Goal: Transaction & Acquisition: Purchase product/service

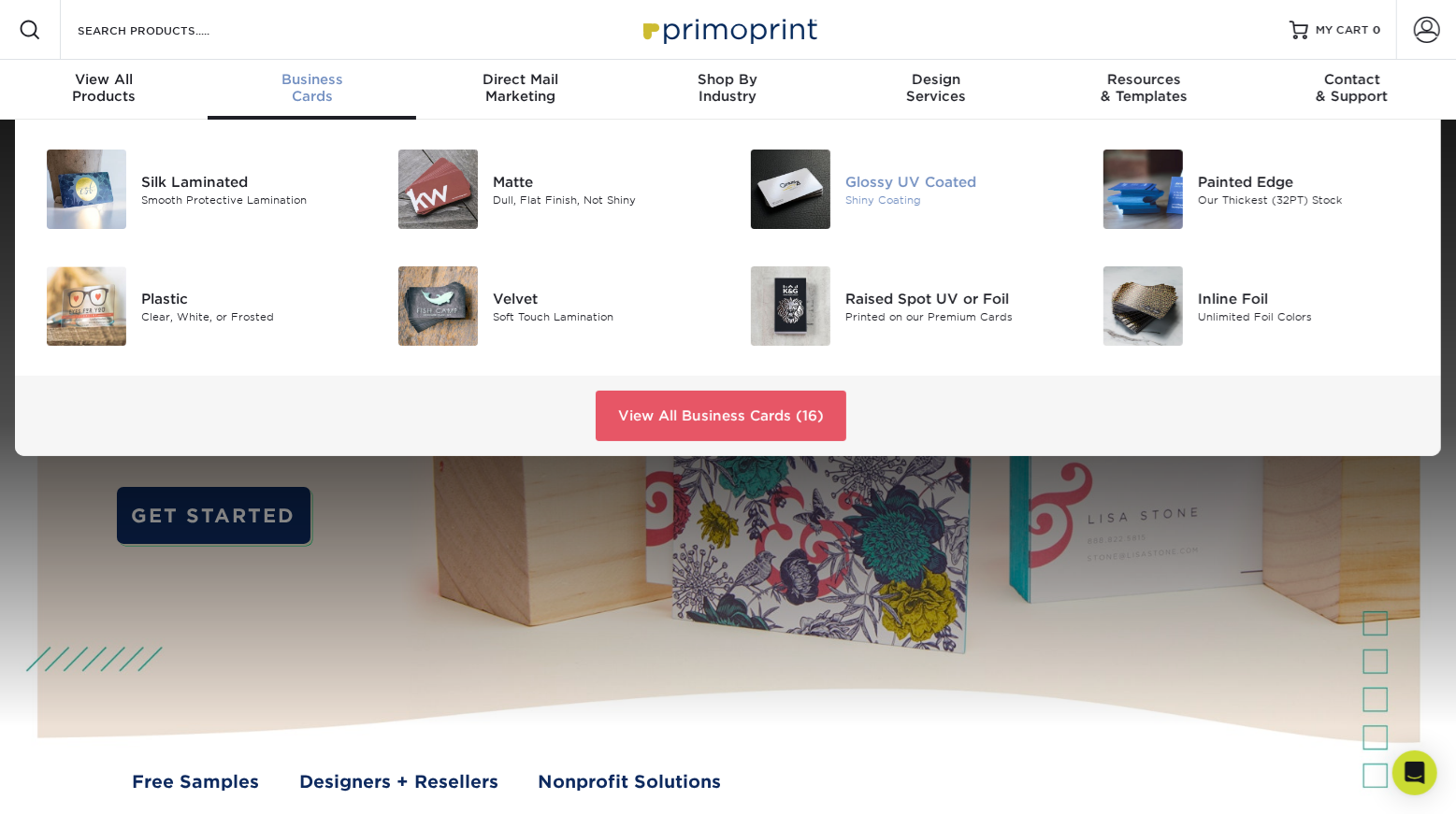
click at [944, 168] on div "Glossy UV Coated Shiny Coating" at bounding box center [962, 189] width 234 height 79
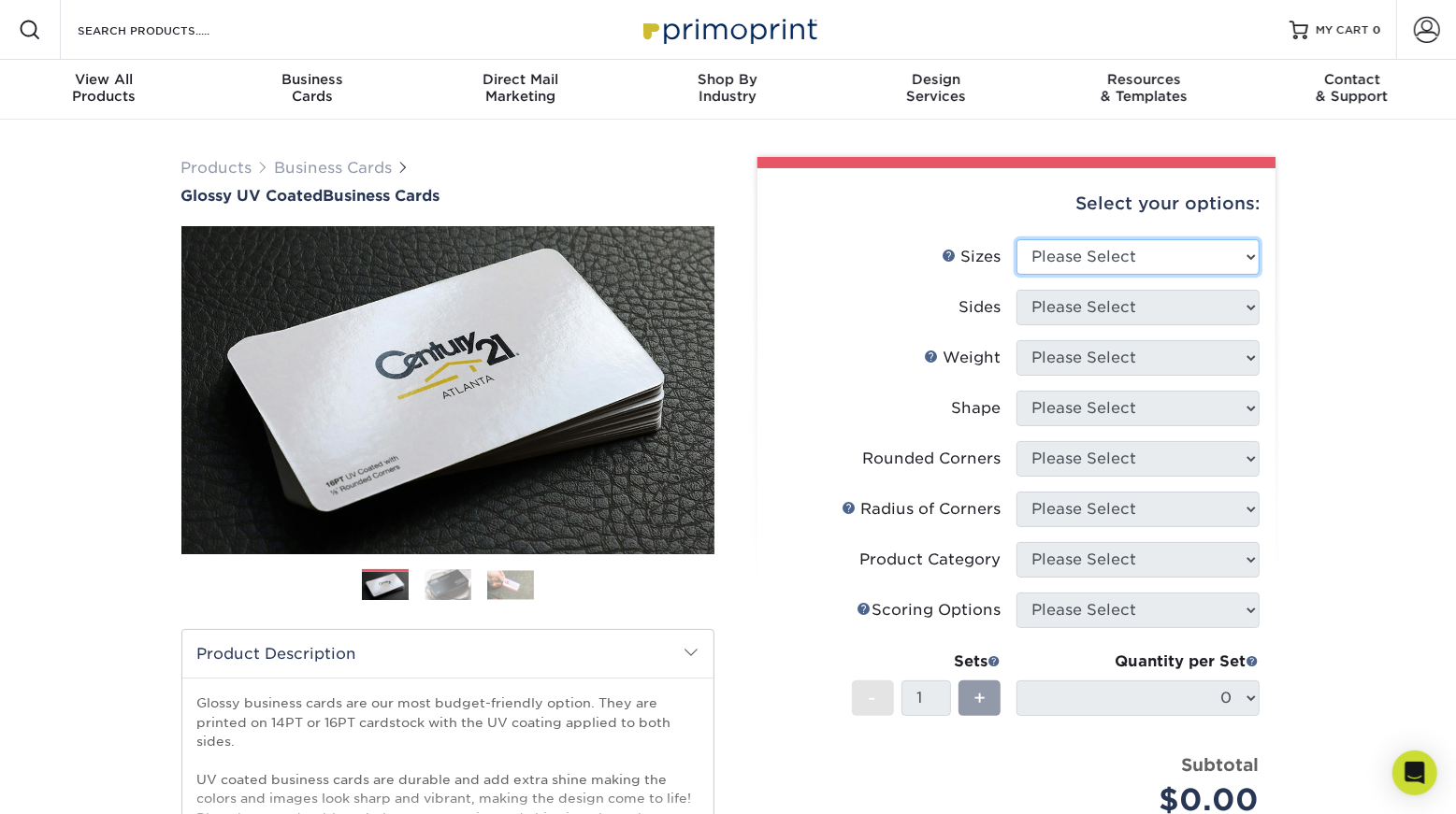
click at [1127, 257] on select "Please Select 1.5" x 3.5" - Mini 1.75" x 3.5" - Mini 2" x 2" - Square 2" x 3" -…" at bounding box center [1138, 257] width 243 height 36
select select "2.00x3.50"
click at [1016, 239] on select "Please Select 1.5" x 3.5" - Mini 1.75" x 3.5" - Mini 2" x 2" - Square 2" x 3" -…" at bounding box center [1138, 257] width 243 height 36
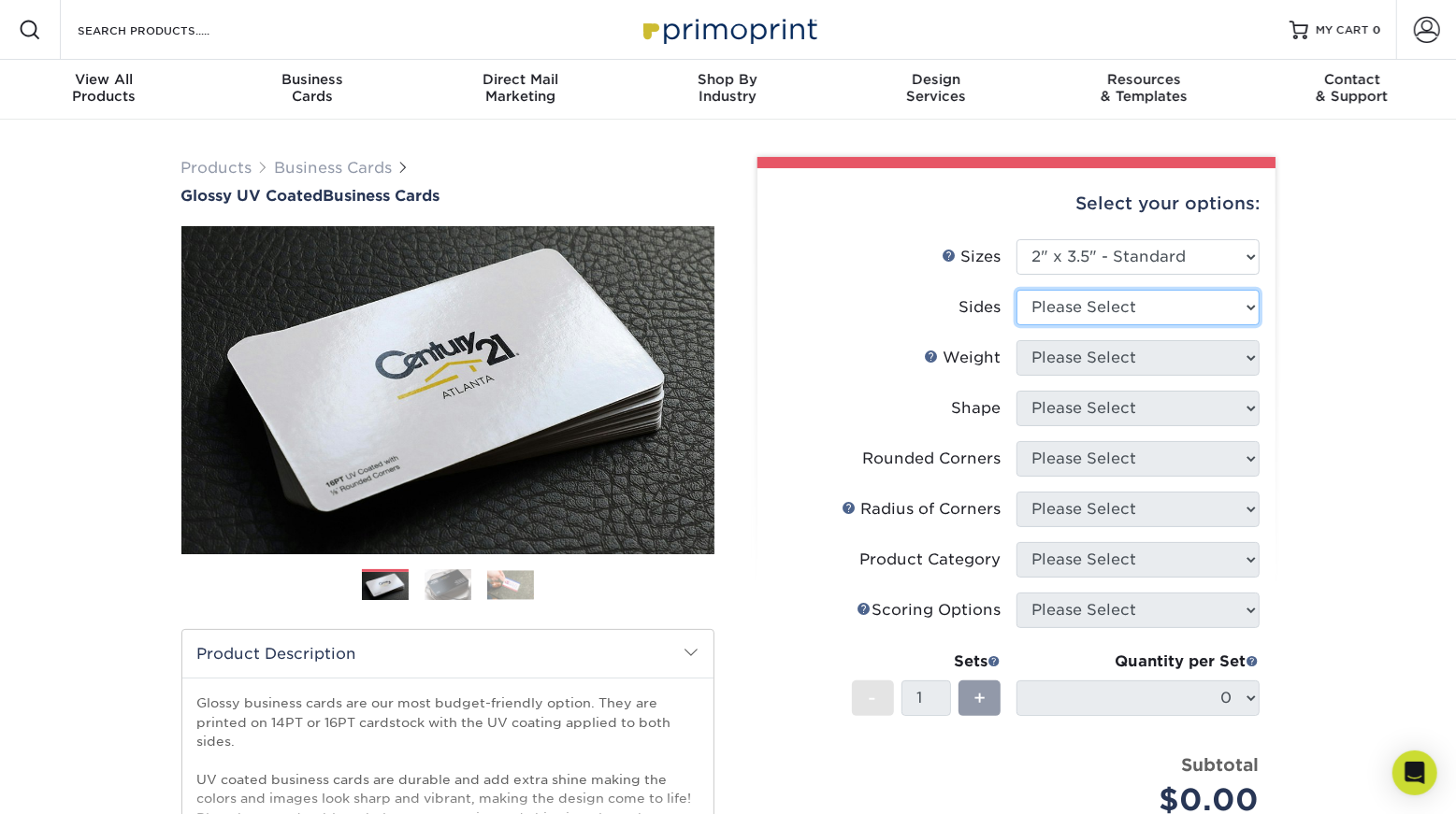
click at [1120, 300] on select "Please Select Print Both Sides Print Front Only" at bounding box center [1138, 307] width 243 height 36
select select "13abbda7-1d64-4f25-8bb2-c179b224825d"
click at [1016, 289] on select "Please Select Print Both Sides Print Front Only" at bounding box center [1138, 307] width 243 height 36
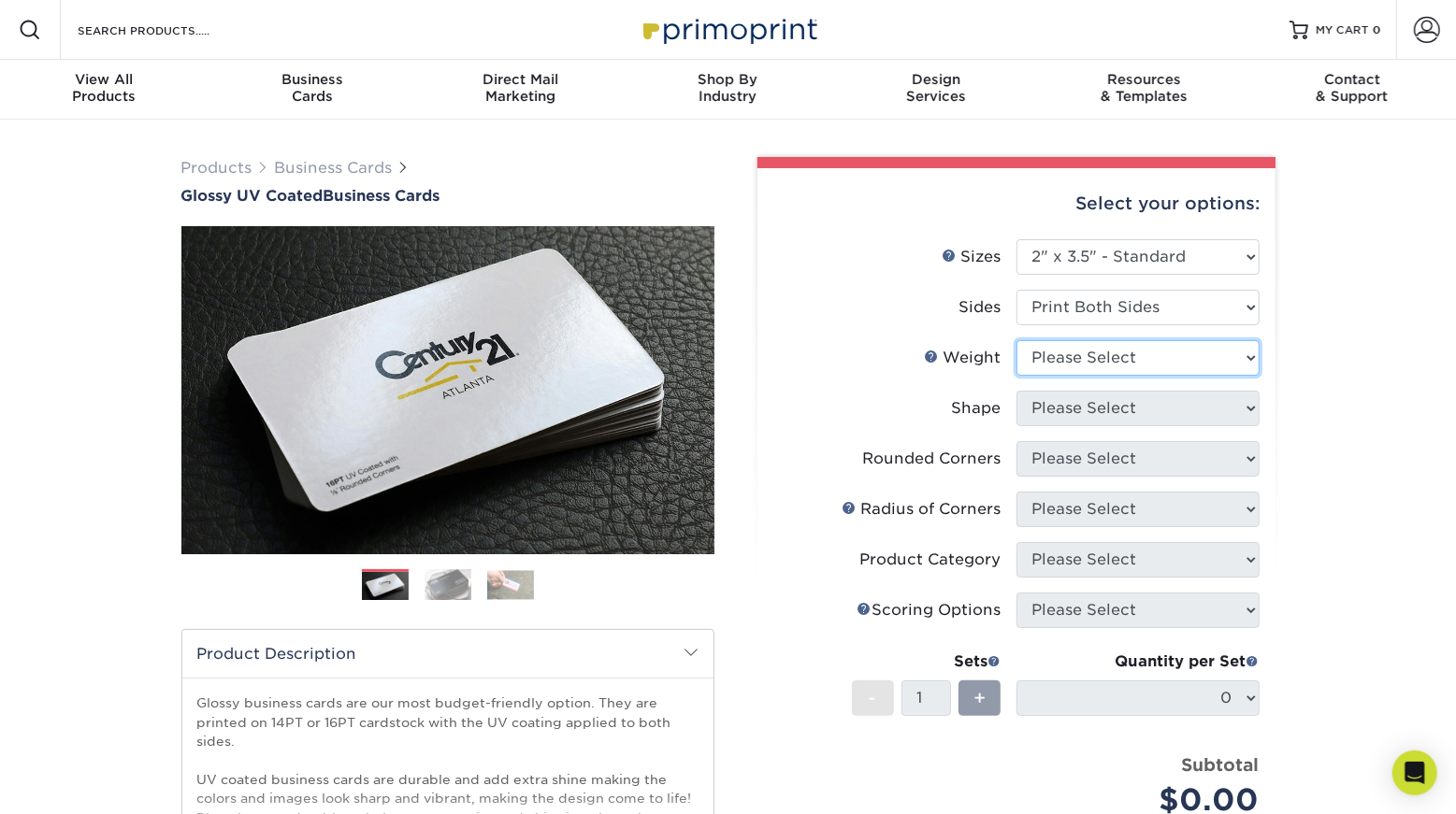
click at [1125, 363] on select "Please Select 16PT 14PT" at bounding box center [1138, 358] width 243 height 36
click at [1016, 340] on select "Please Select 16PT 14PT" at bounding box center [1138, 358] width 243 height 36
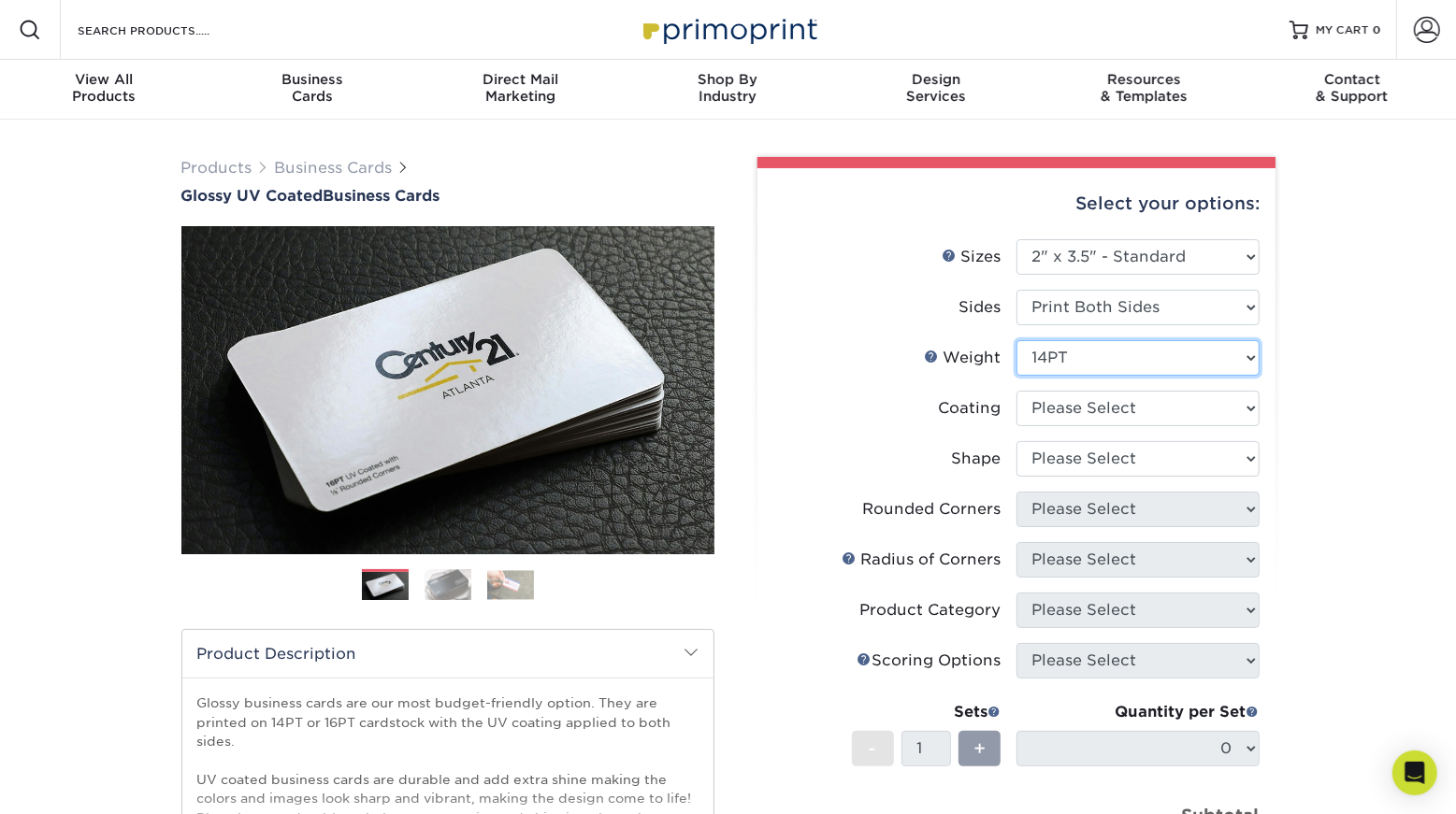
click at [1109, 354] on select "Please Select 16PT 14PT" at bounding box center [1138, 358] width 243 height 36
select select "16PT"
click at [1016, 340] on select "Please Select 16PT 14PT" at bounding box center [1138, 358] width 243 height 36
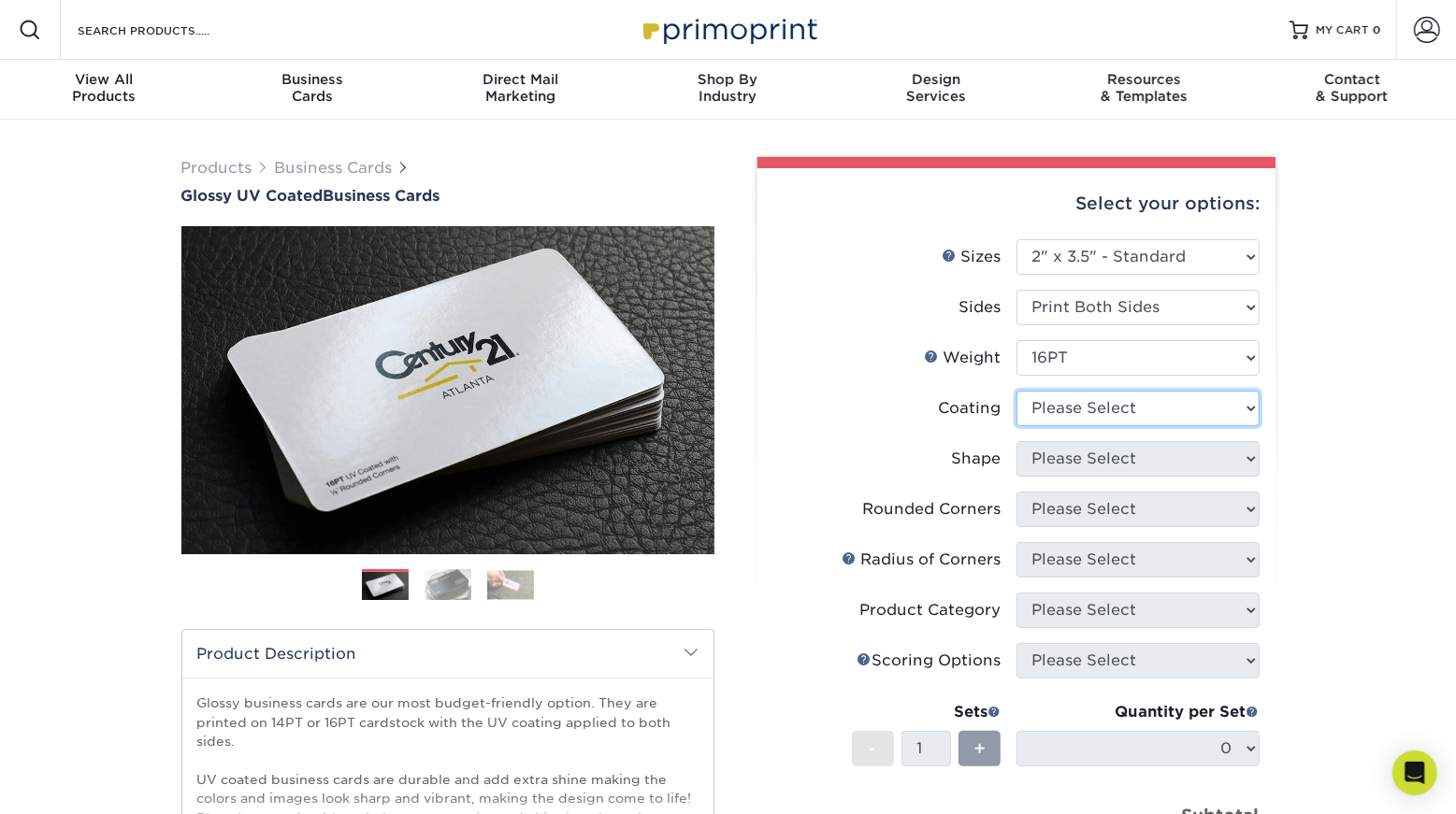
click at [1117, 400] on select at bounding box center [1138, 408] width 243 height 36
select select "1e8116af-acfc-44b1-83dc-8181aa338834"
click at [1016, 390] on select at bounding box center [1138, 408] width 243 height 36
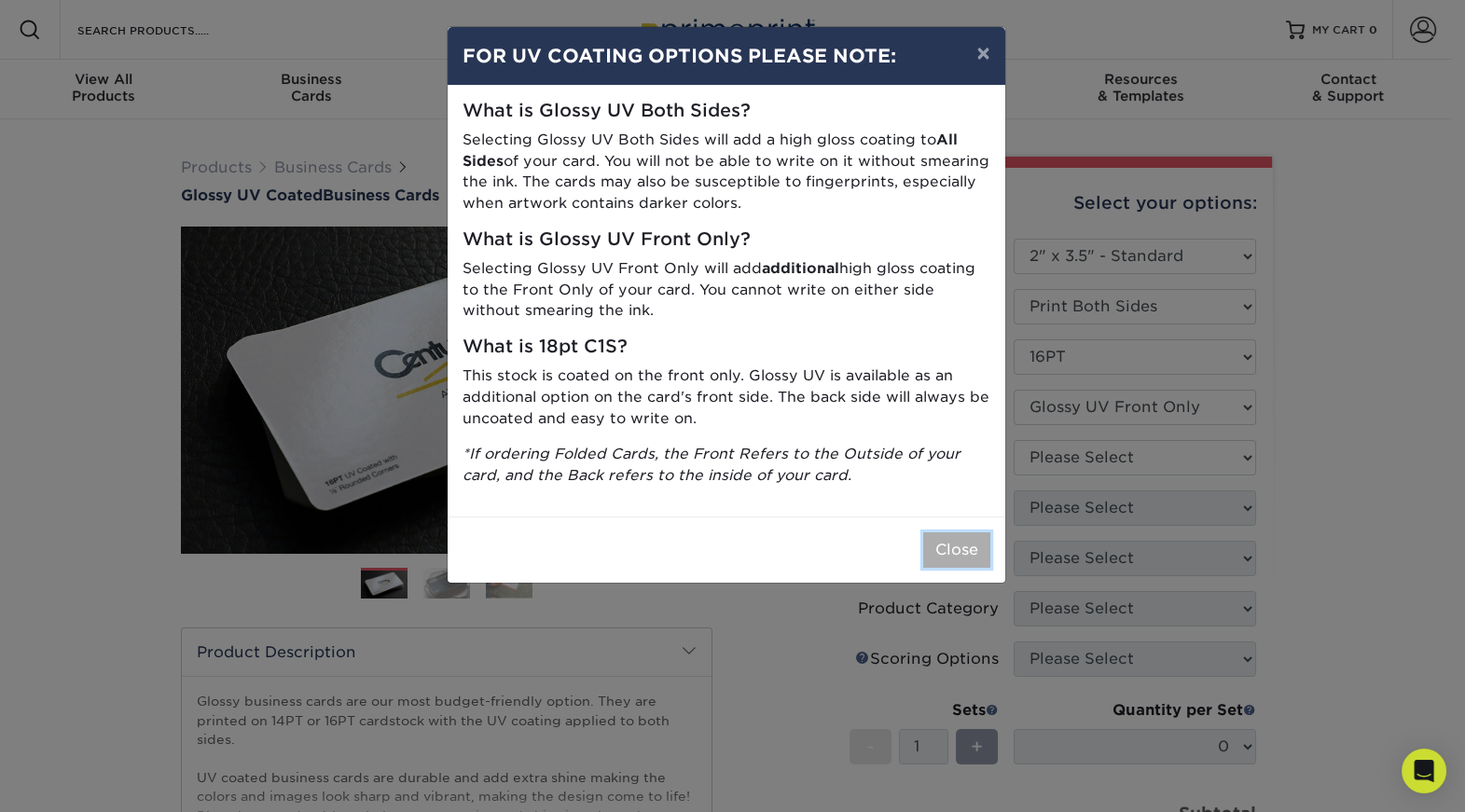
click at [960, 540] on button "Close" at bounding box center [957, 550] width 67 height 35
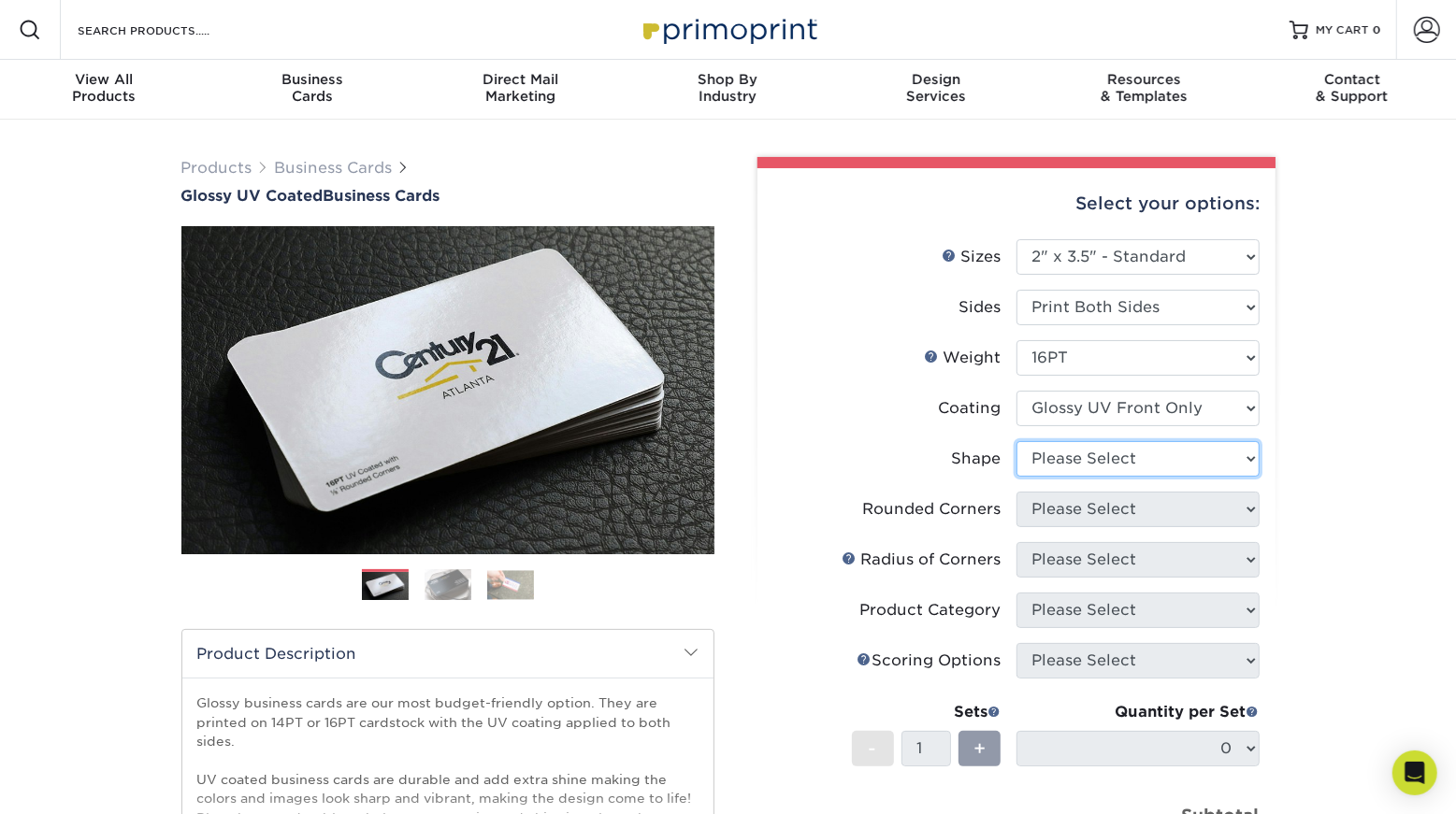
click at [1148, 464] on select "Please Select Standard" at bounding box center [1138, 459] width 243 height 36
select select "standard"
click at [1016, 442] on select "Please Select Standard" at bounding box center [1138, 459] width 243 height 36
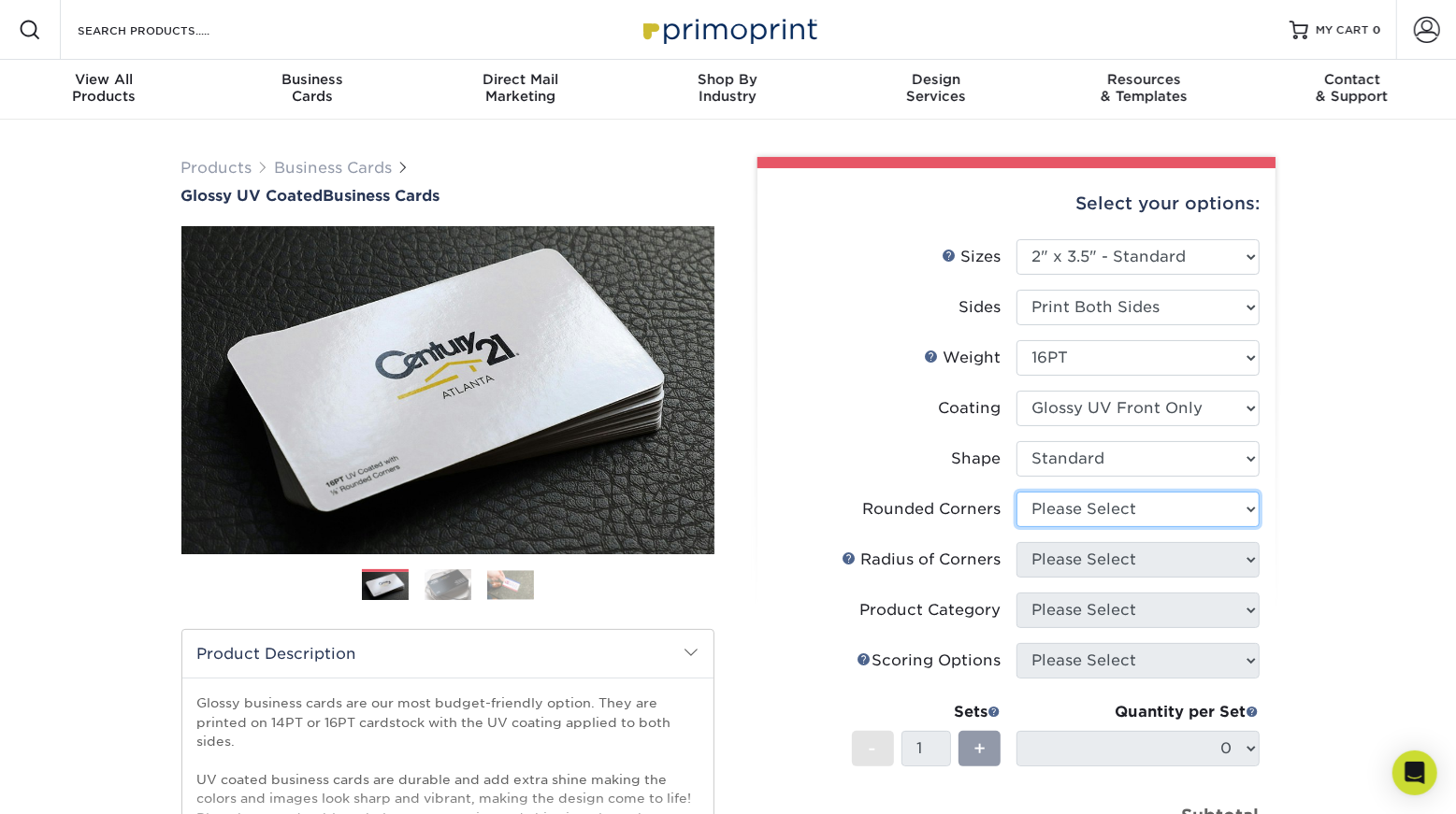
click at [1146, 510] on select "Please Select Yes - Round 2 Corners Yes - Round 4 Corners No" at bounding box center [1138, 510] width 243 height 36
select select "0"
click at [1016, 492] on select "Please Select Yes - Round 2 Corners Yes - Round 4 Corners No" at bounding box center [1138, 510] width 243 height 36
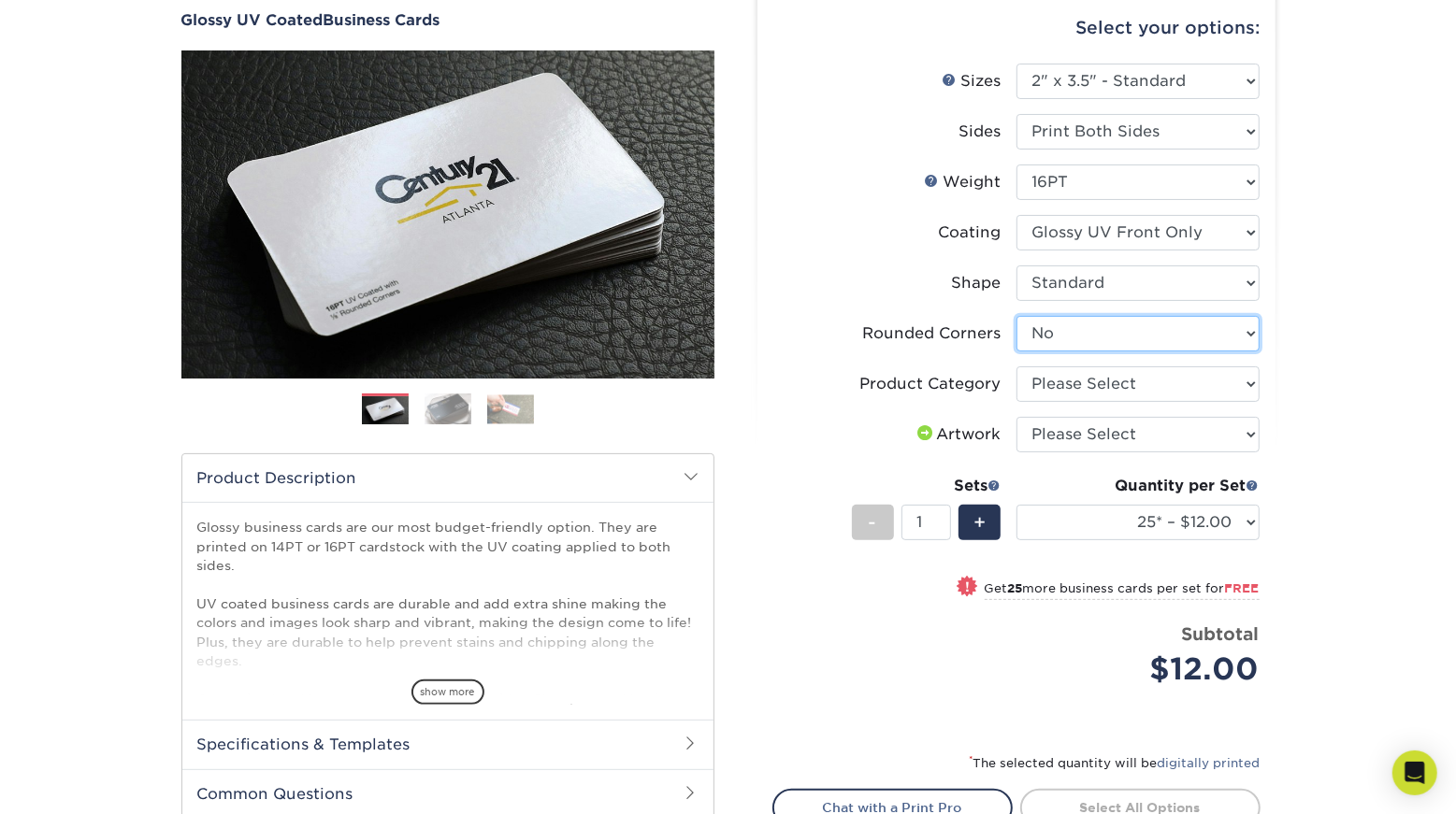
scroll to position [180, 0]
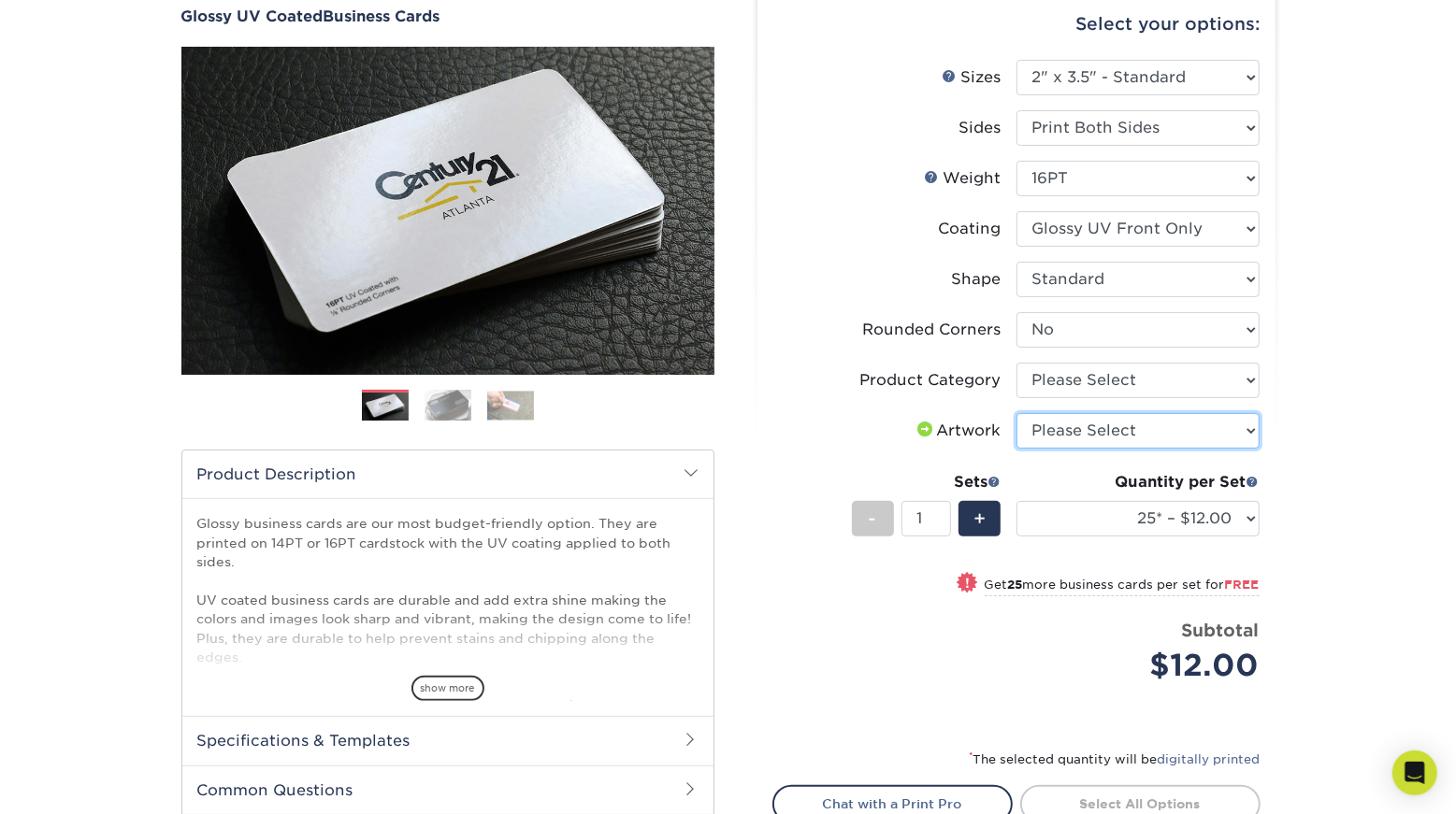
click at [1102, 430] on select "Please Select I will upload files I need a design - $100" at bounding box center [1138, 431] width 243 height 36
select select "upload"
click at [1016, 413] on select "Please Select I will upload files I need a design - $100" at bounding box center [1138, 431] width 243 height 36
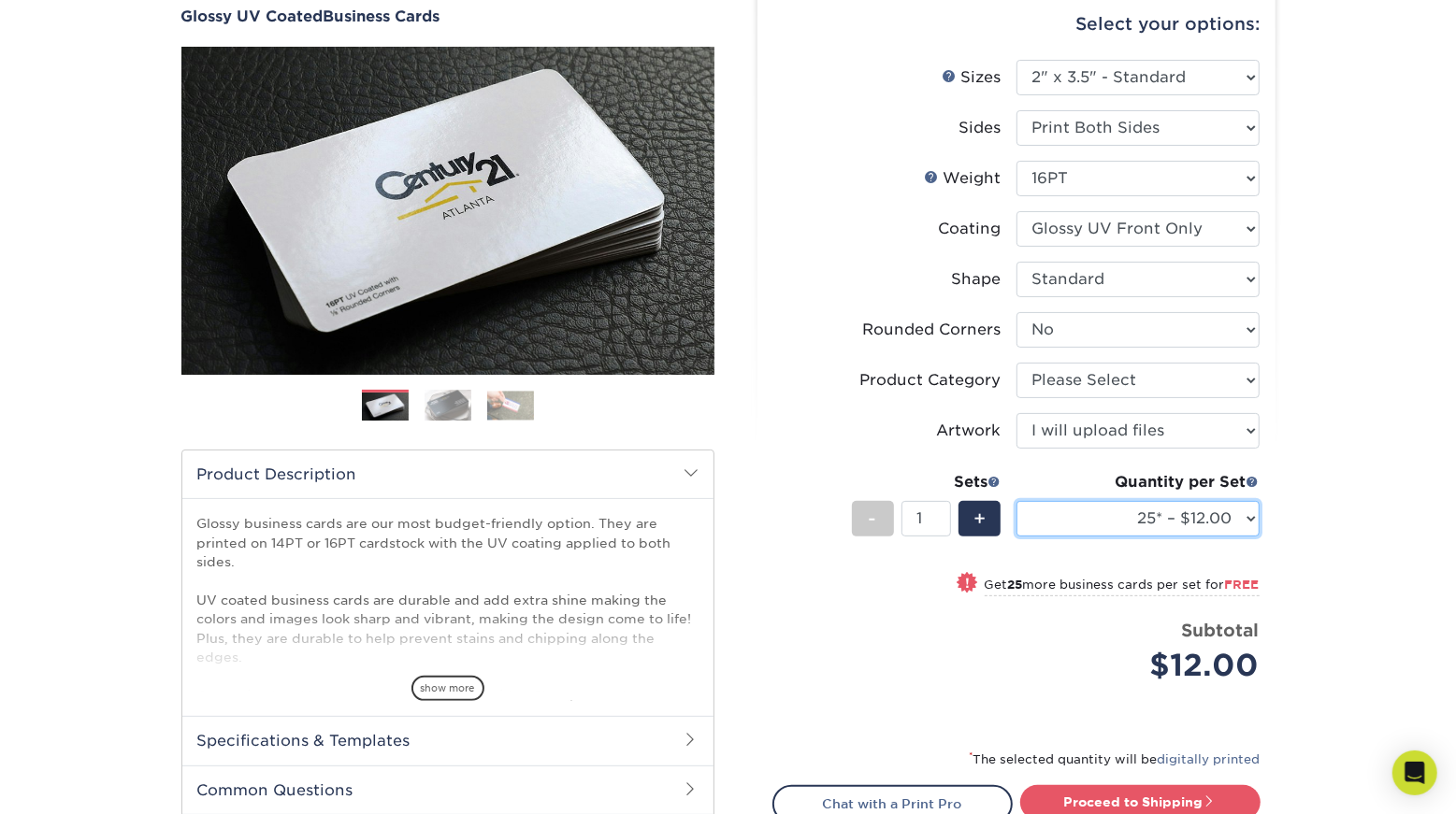
click at [1209, 523] on select "25* – $12.00 50* – $12.00 100* – $12.00 250* – $21.00 500 – $42.00 1000 – $53.0…" at bounding box center [1138, 519] width 243 height 36
select select "100* – $12.00"
click at [1016, 501] on select "25* – $12.00 50* – $12.00 100* – $12.00 250* – $21.00 500 – $42.00 1000 – $53.0…" at bounding box center [1138, 519] width 243 height 36
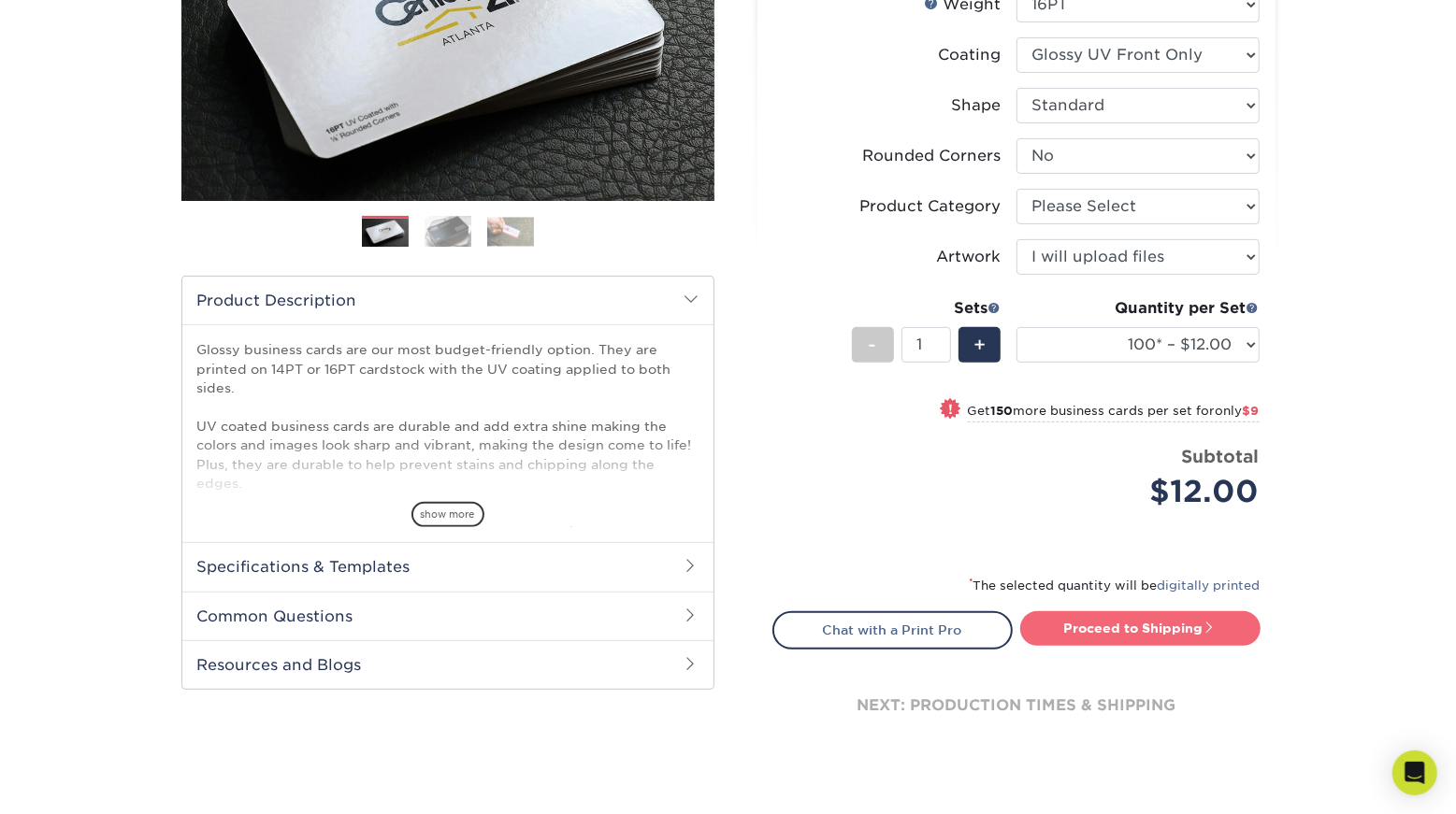
click at [1197, 632] on link "Proceed to Shipping" at bounding box center [1140, 628] width 240 height 34
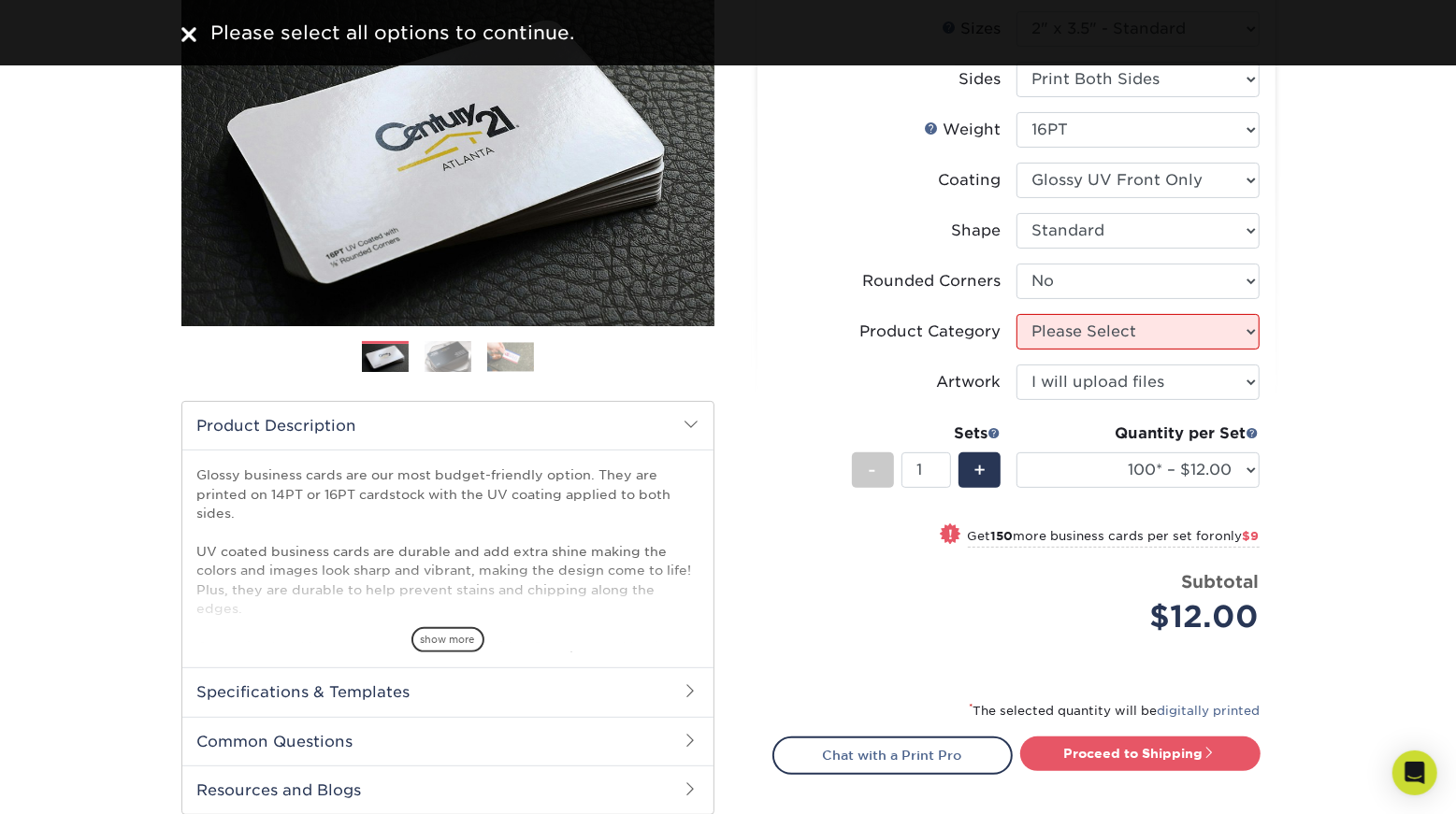
scroll to position [225, 0]
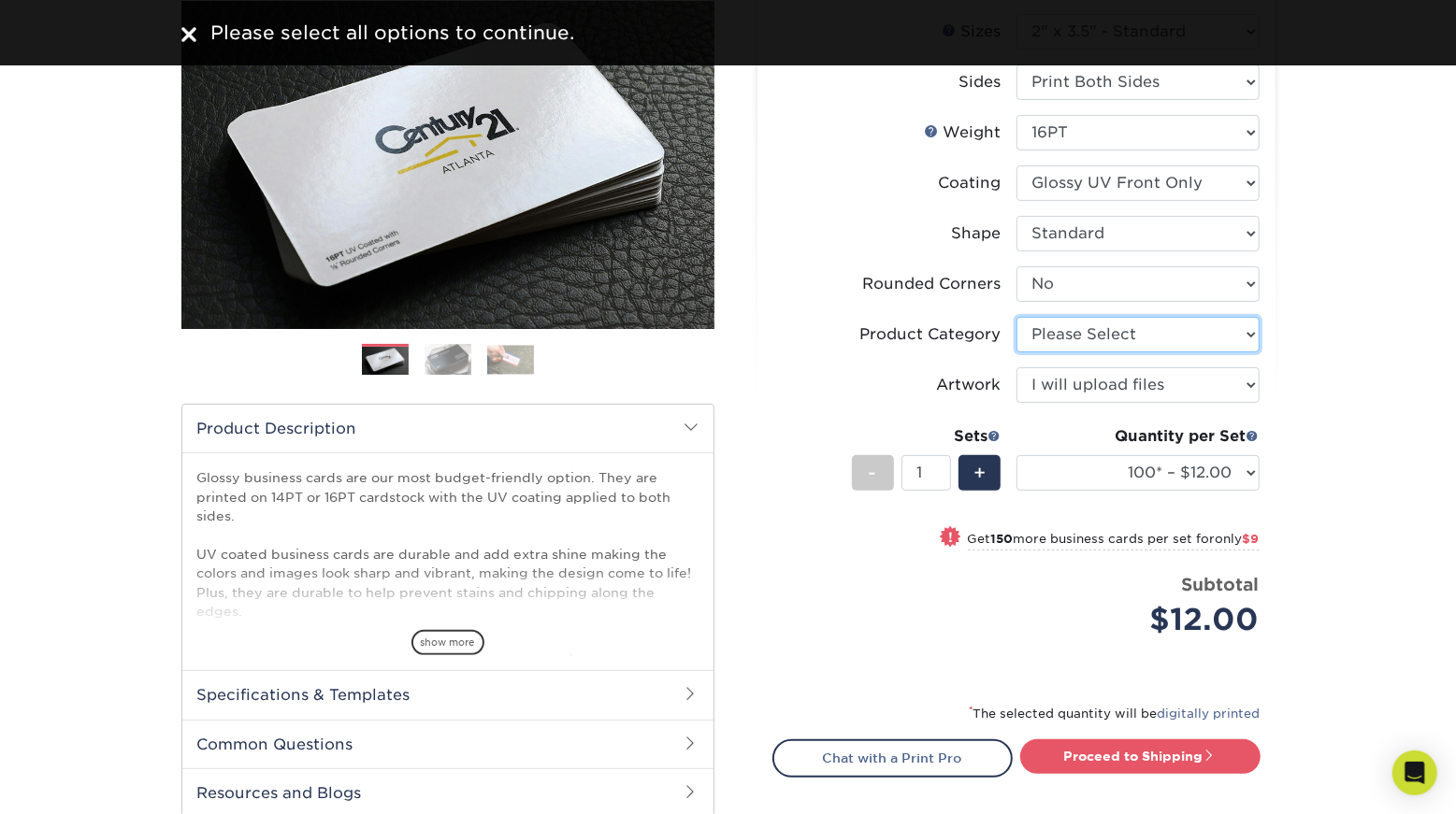
click at [1110, 338] on select "Please Select Business Cards" at bounding box center [1138, 335] width 243 height 36
select select "3b5148f1-0588-4f88-a218-97bcfdce65c1"
click at [1016, 317] on select "Please Select Business Cards" at bounding box center [1138, 335] width 243 height 36
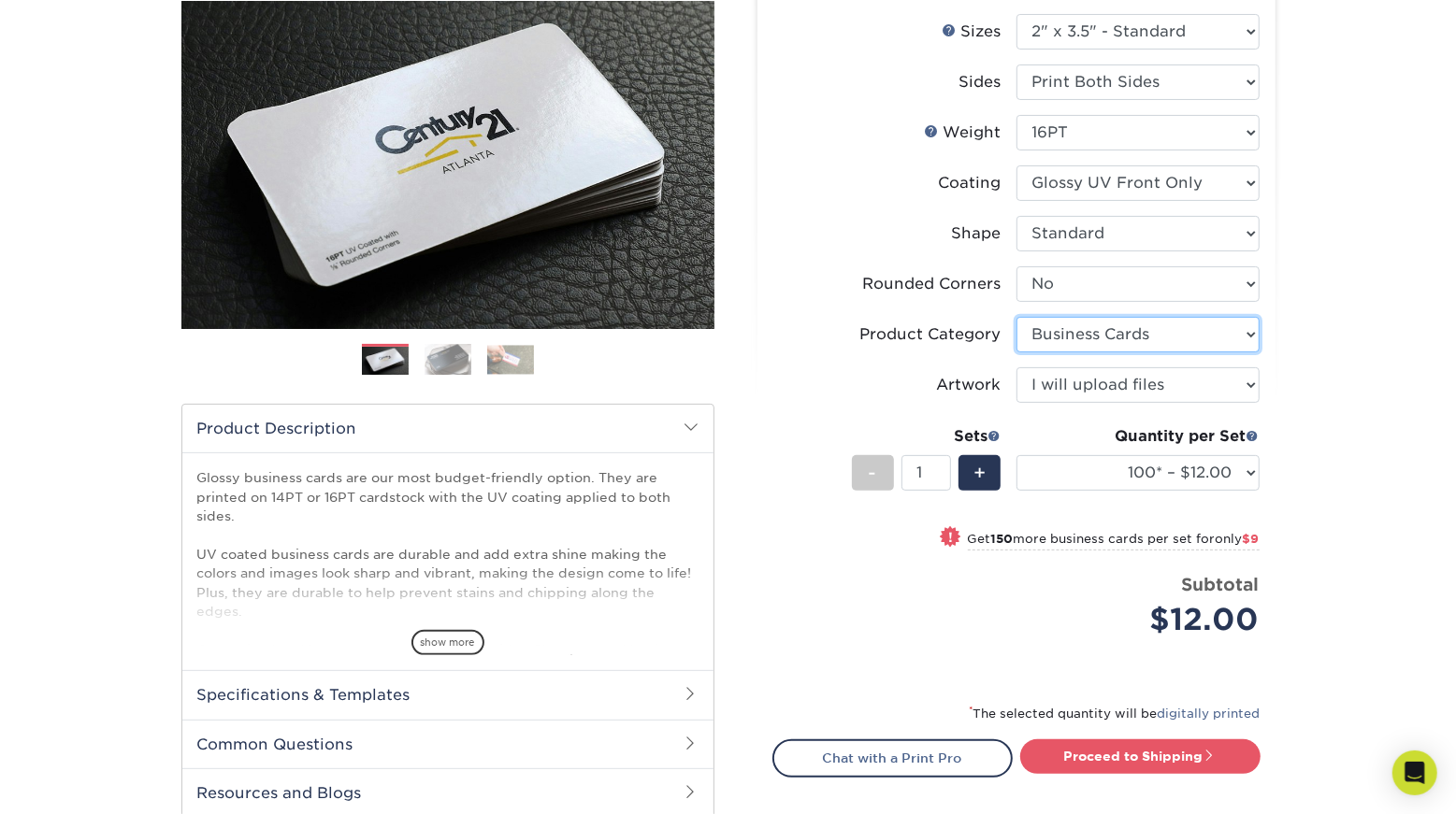
scroll to position [388, 0]
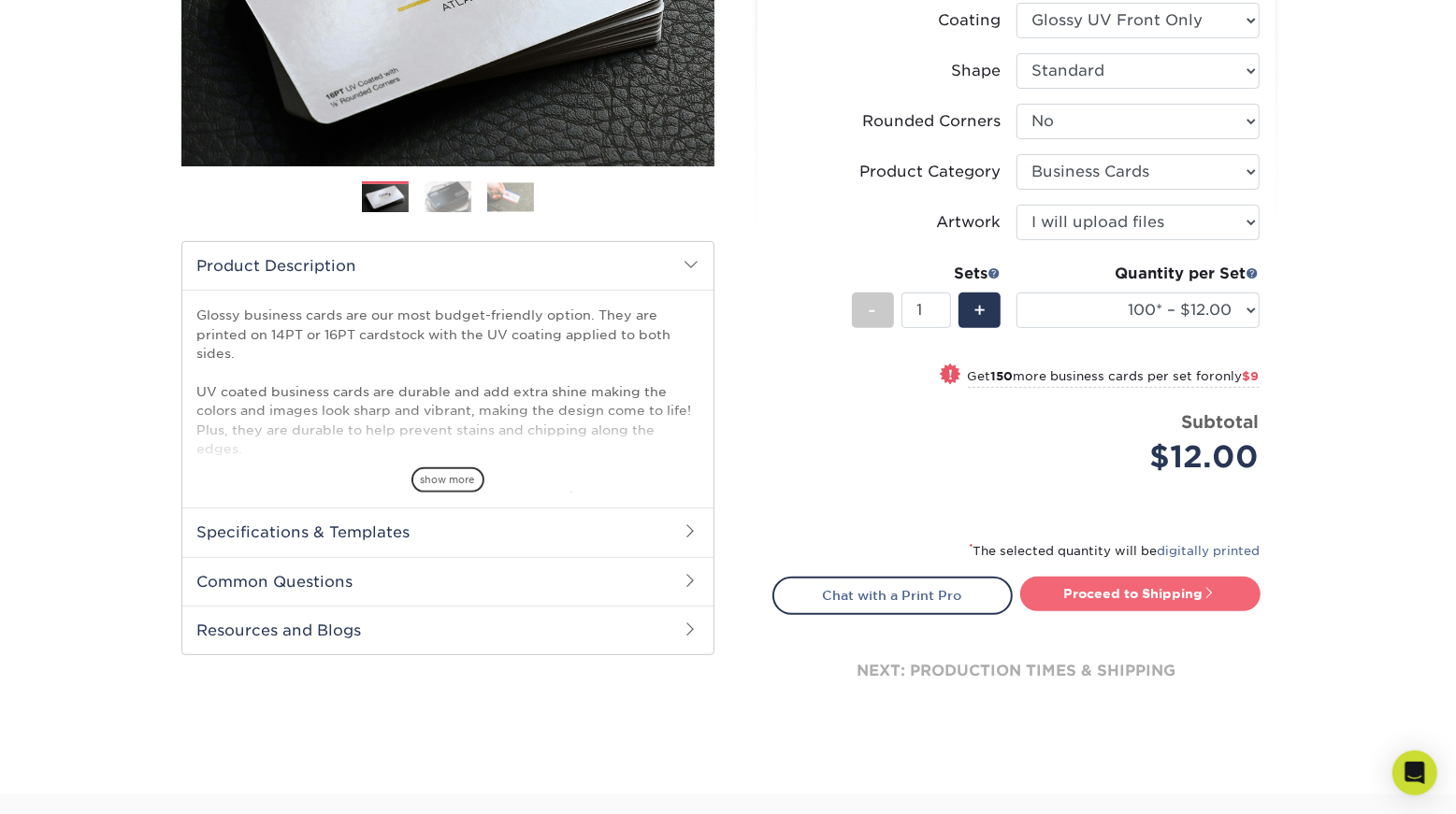
click at [1173, 598] on link "Proceed to Shipping" at bounding box center [1140, 594] width 240 height 34
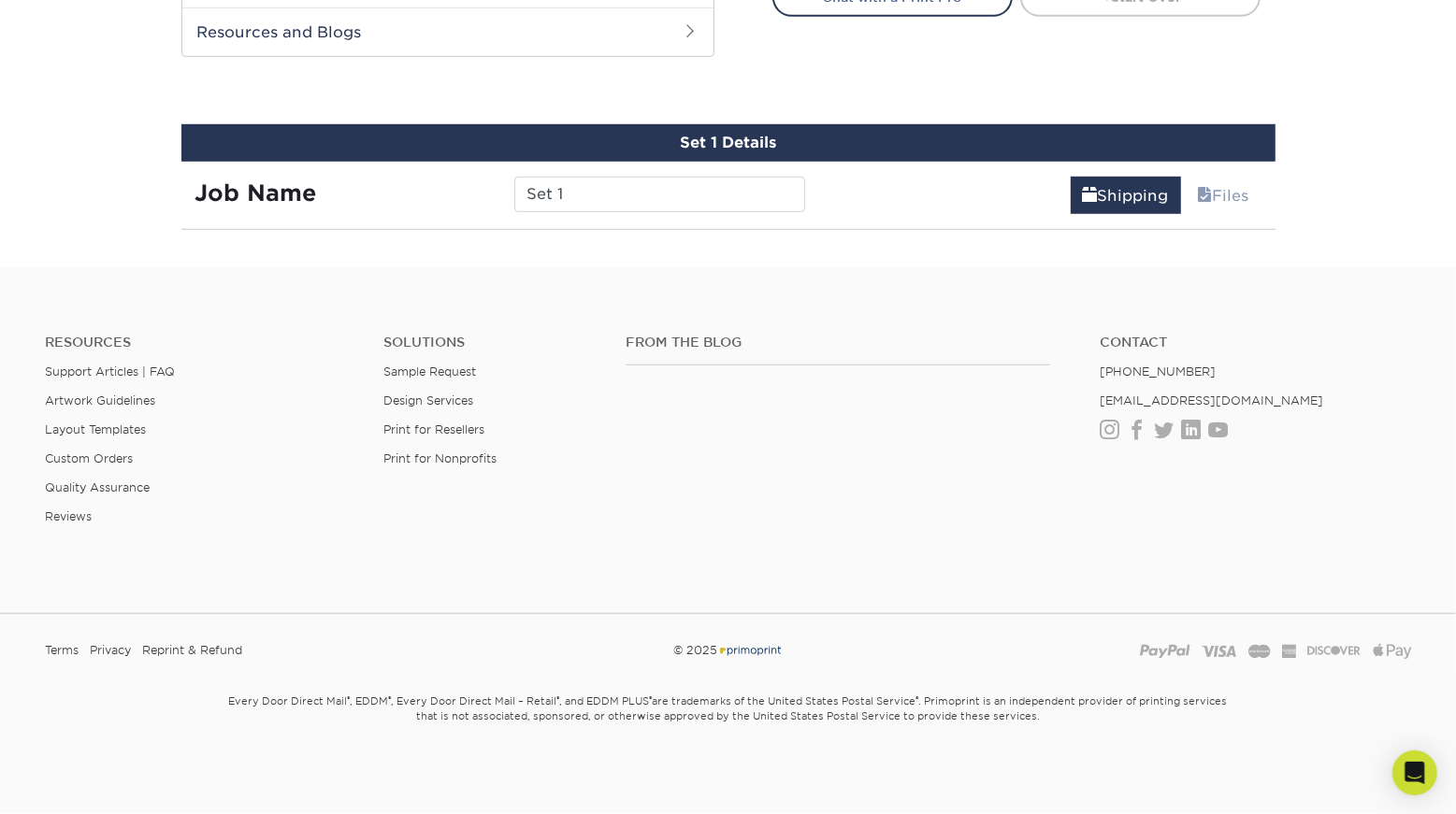
scroll to position [1014, 0]
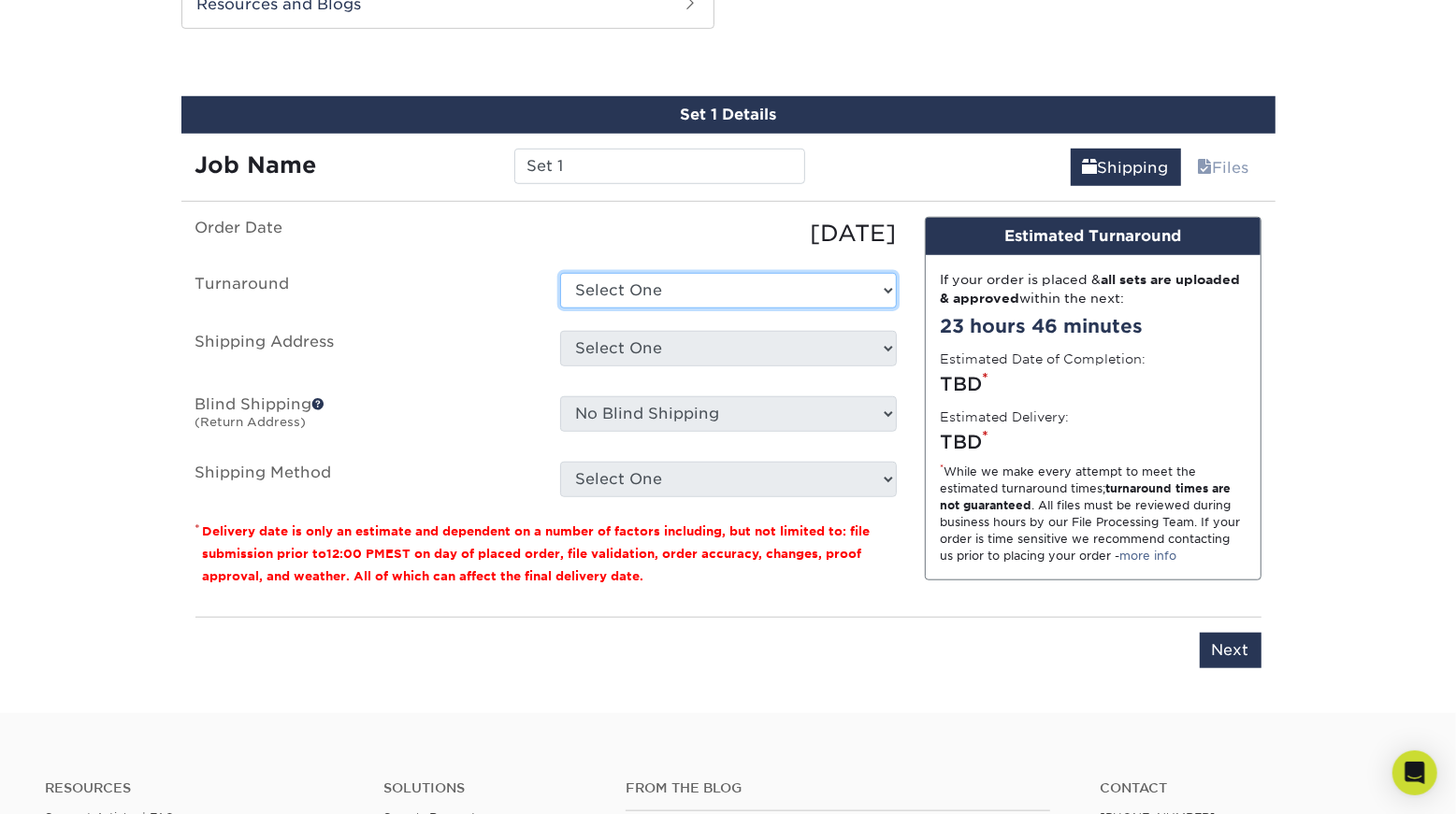
click at [710, 285] on select "Select One 2-4 Business Days 2 Day Next Business Day" at bounding box center [728, 290] width 337 height 36
select select "be9569f8-d32a-4478-88e3-2e190ff951ad"
click at [560, 273] on select "Select One 2-4 Business Days 2 Day Next Business Day" at bounding box center [728, 290] width 337 height 36
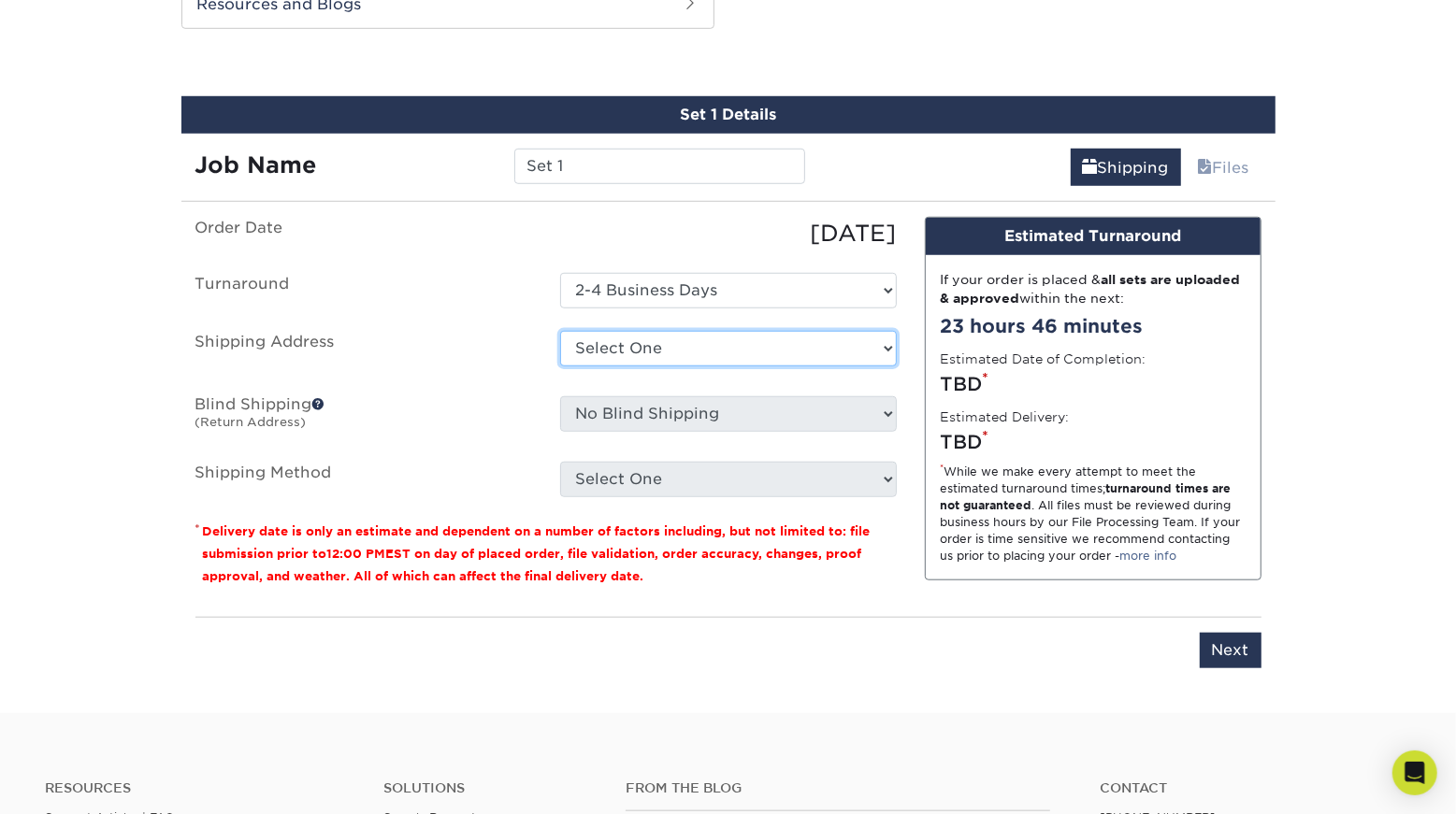
click at [702, 351] on select "Select One + Add New Address - Login" at bounding box center [728, 349] width 337 height 36
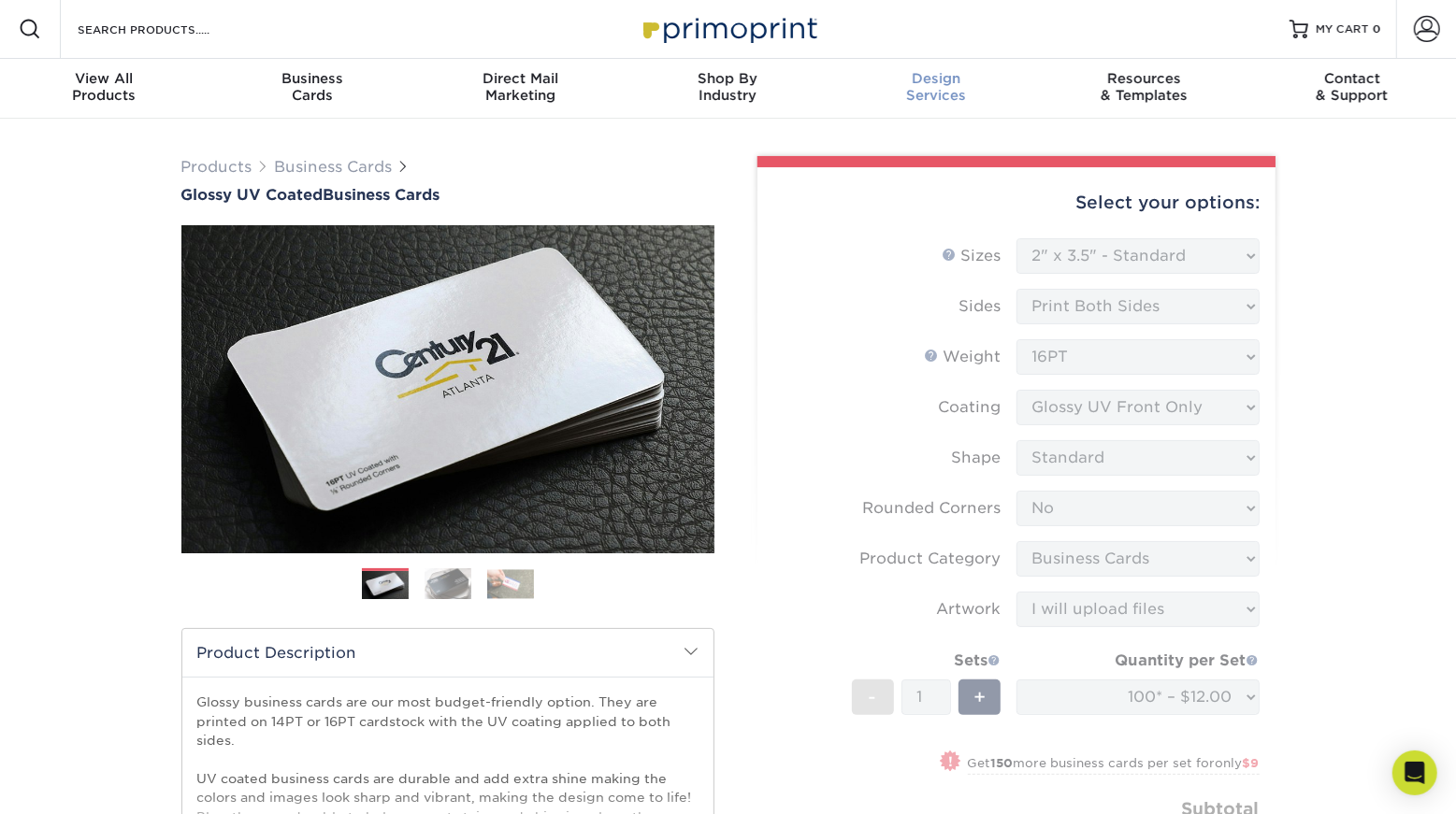
scroll to position [0, 0]
click at [1430, 30] on span at bounding box center [1426, 30] width 26 height 26
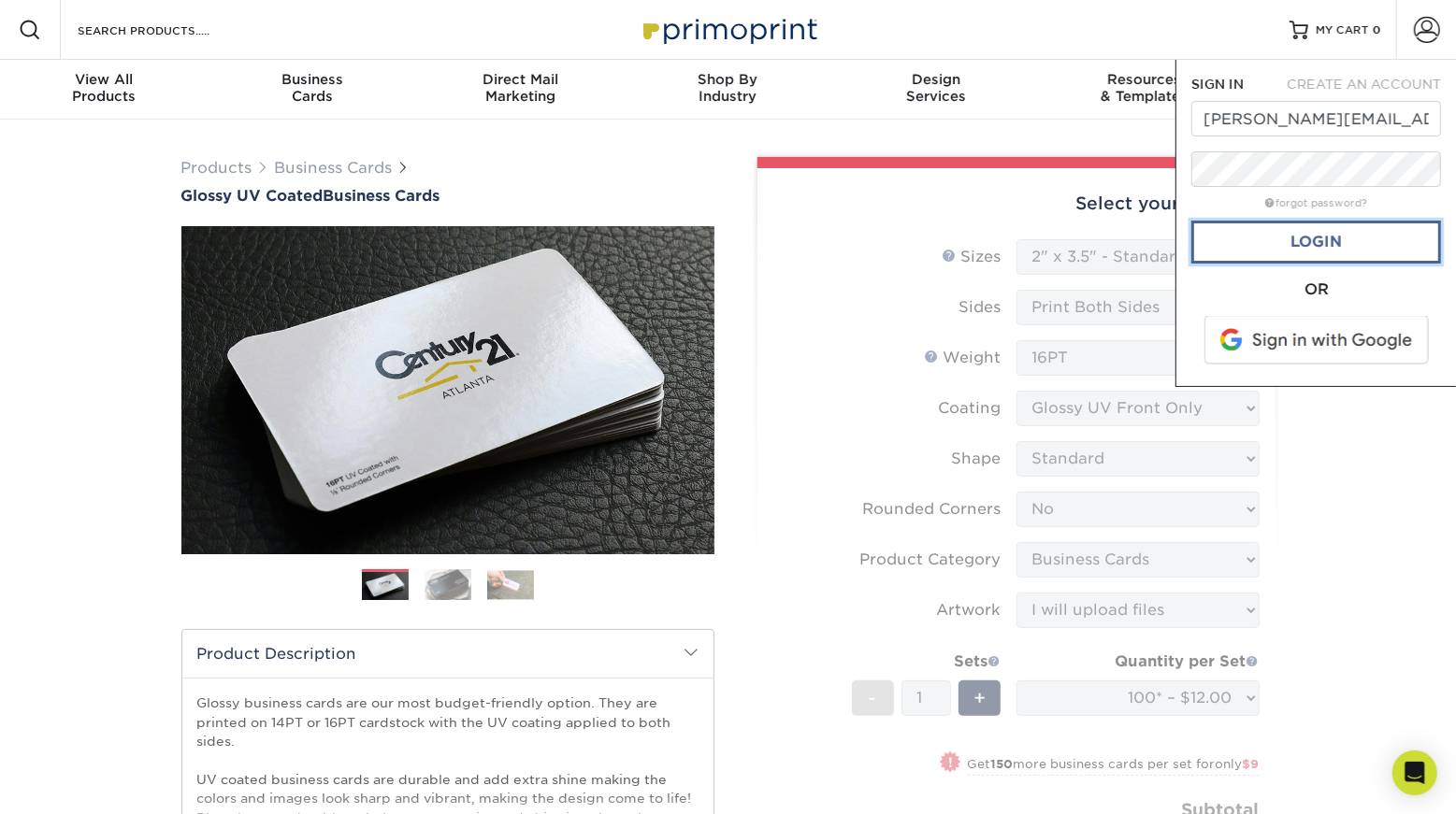
click at [1330, 243] on link "Login" at bounding box center [1316, 242] width 250 height 43
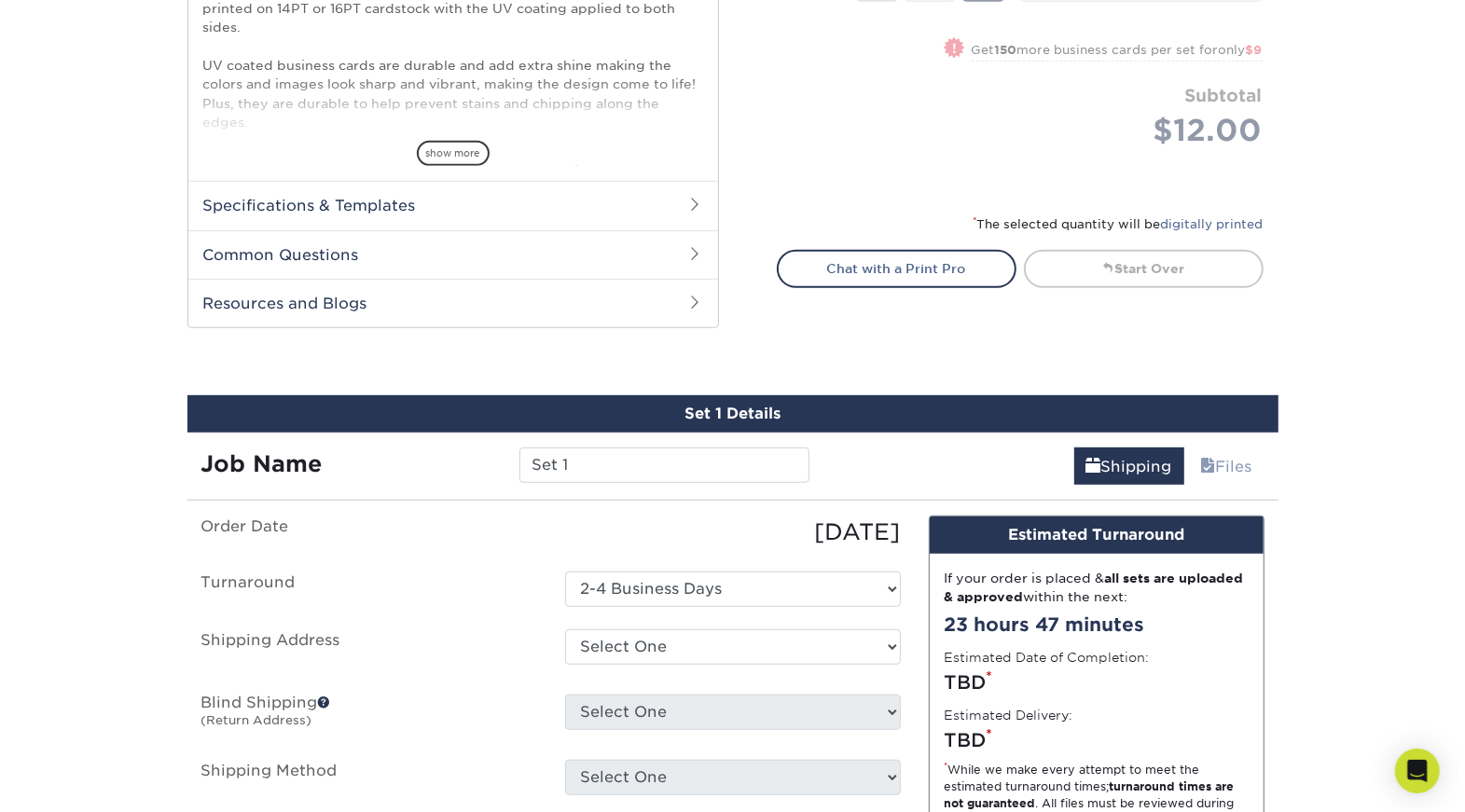
scroll to position [1054, 0]
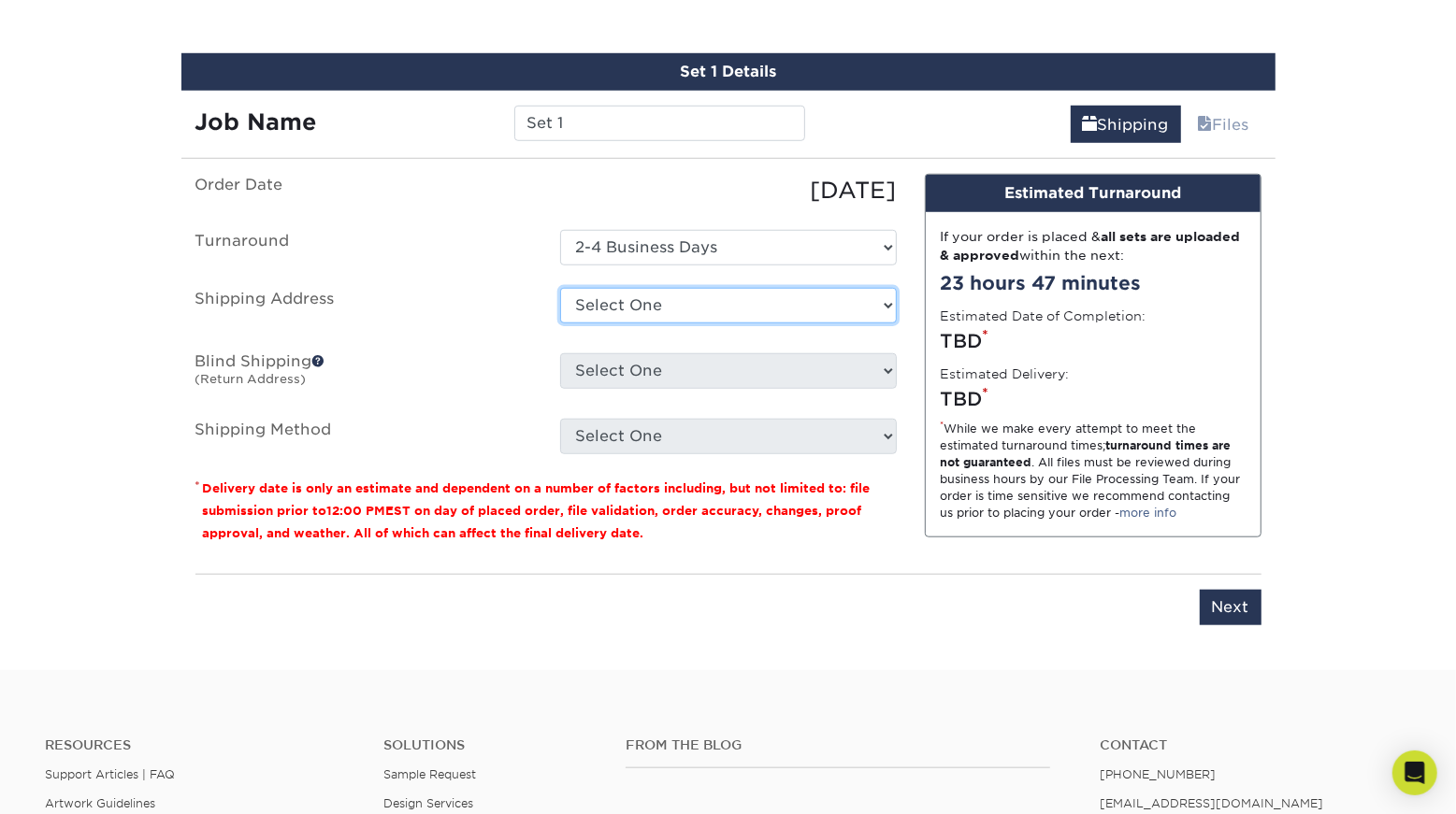
click at [727, 306] on select "Select One [STREET_ADDRESS][GEOGRAPHIC_DATA][PERSON_NAME][STREET_ADDRESS][GEOGR…" at bounding box center [728, 305] width 337 height 36
select select "newaddress"
click at [560, 287] on select "Select One [STREET_ADDRESS][GEOGRAPHIC_DATA][PERSON_NAME][STREET_ADDRESS][GEOGR…" at bounding box center [728, 305] width 337 height 36
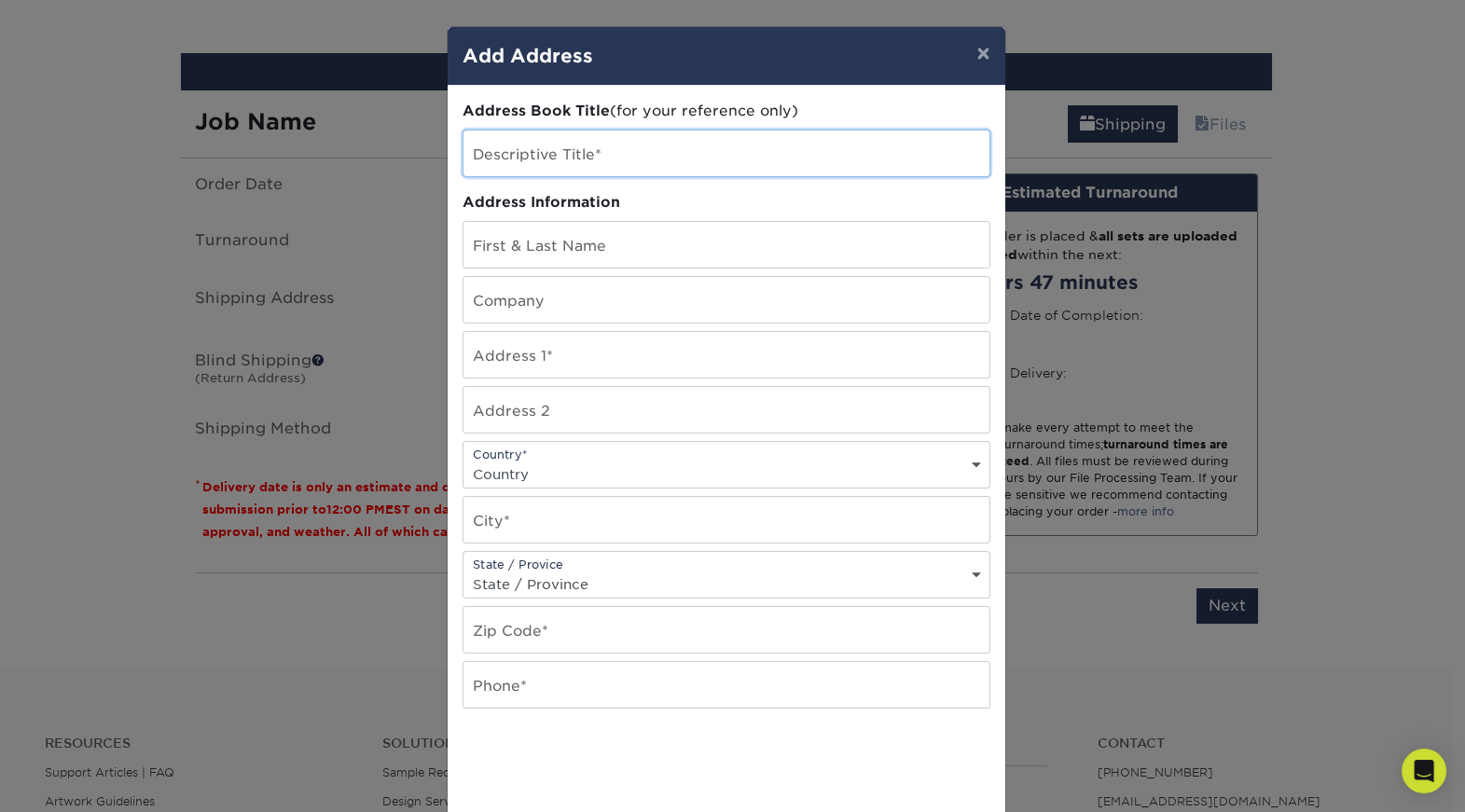
click at [660, 163] on input "text" at bounding box center [727, 153] width 526 height 45
type input "[PERSON_NAME]"
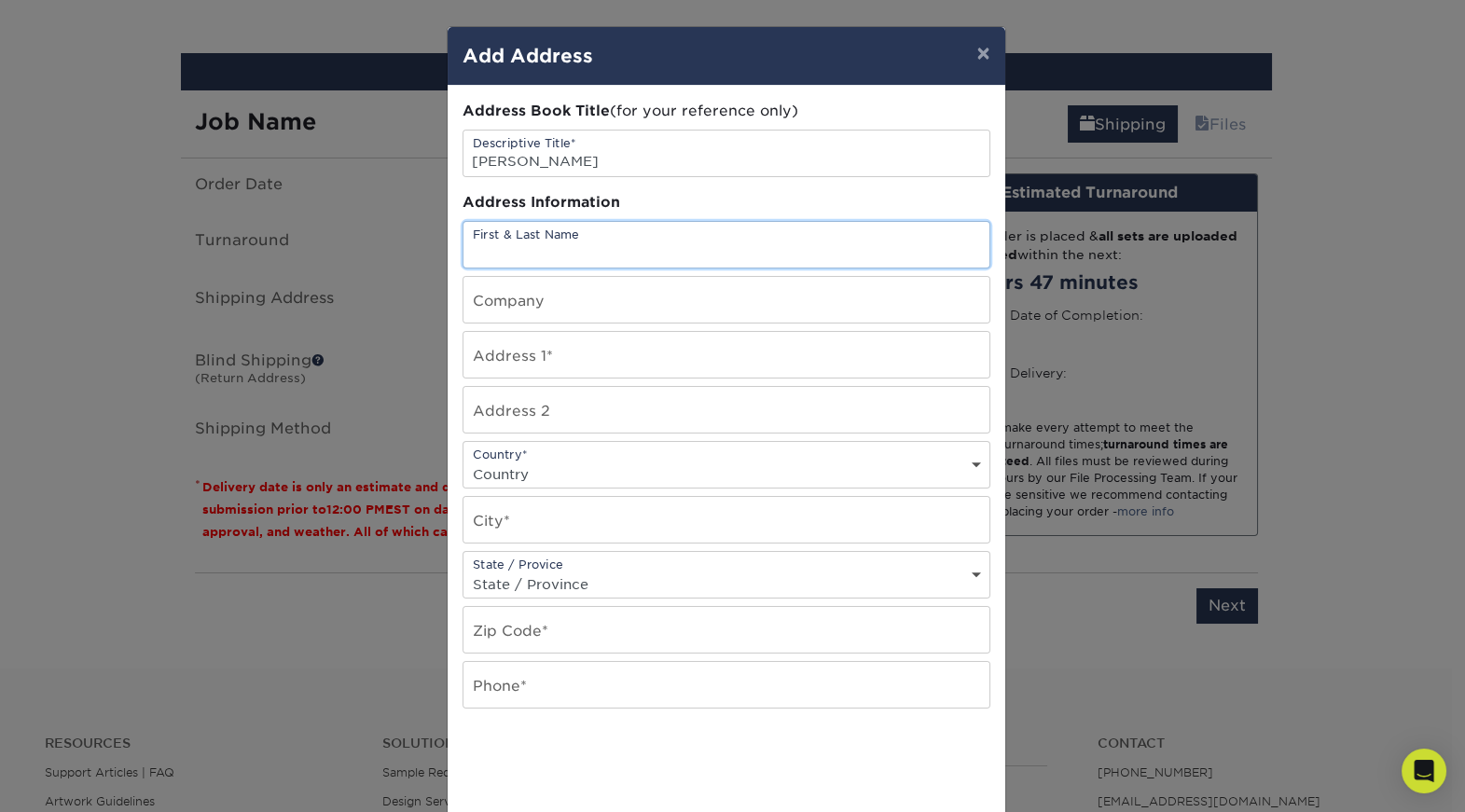
click at [627, 248] on input "text" at bounding box center [727, 244] width 526 height 45
type input "[PERSON_NAME]"
type input "[STREET_ADDRESS]"
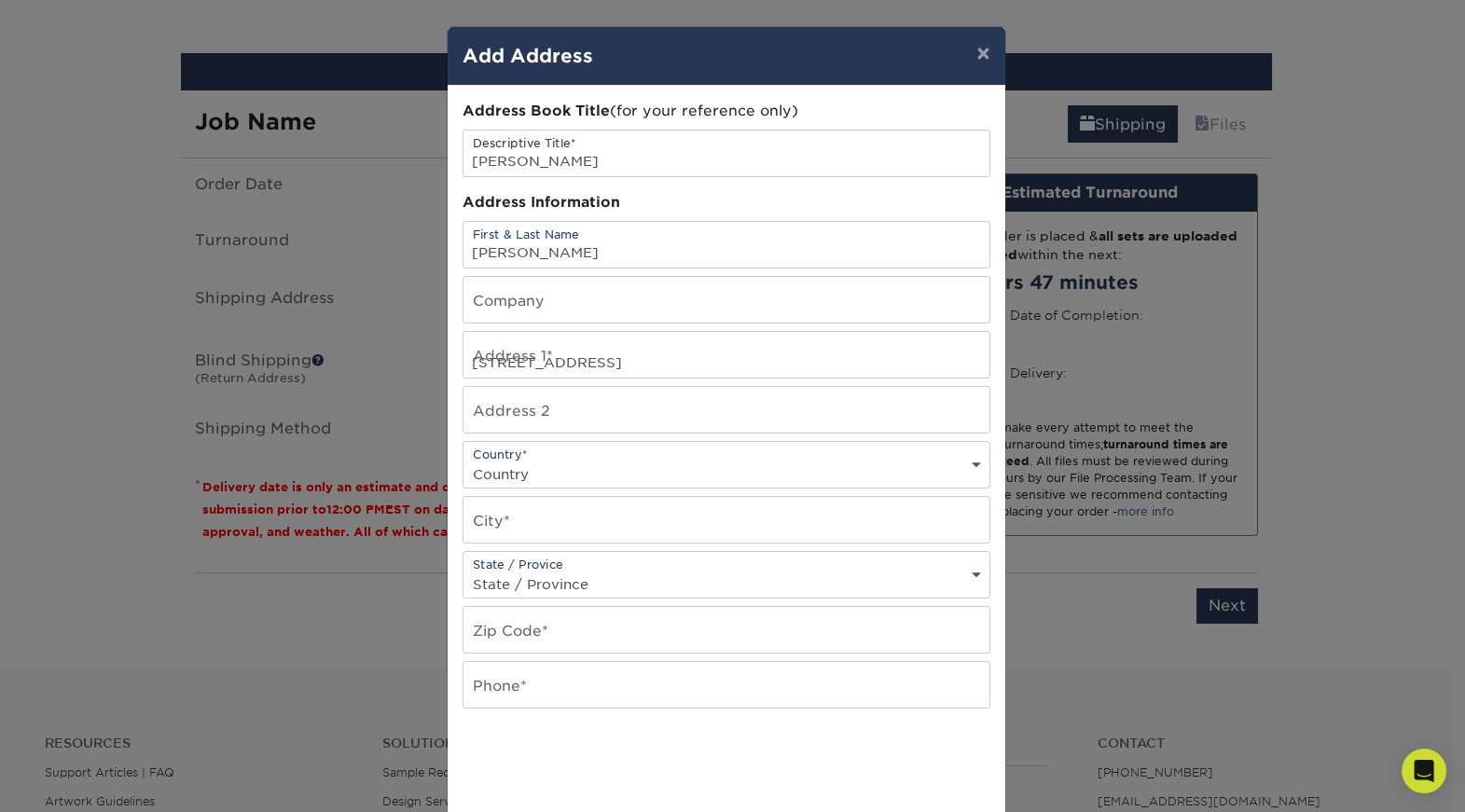
select select "US"
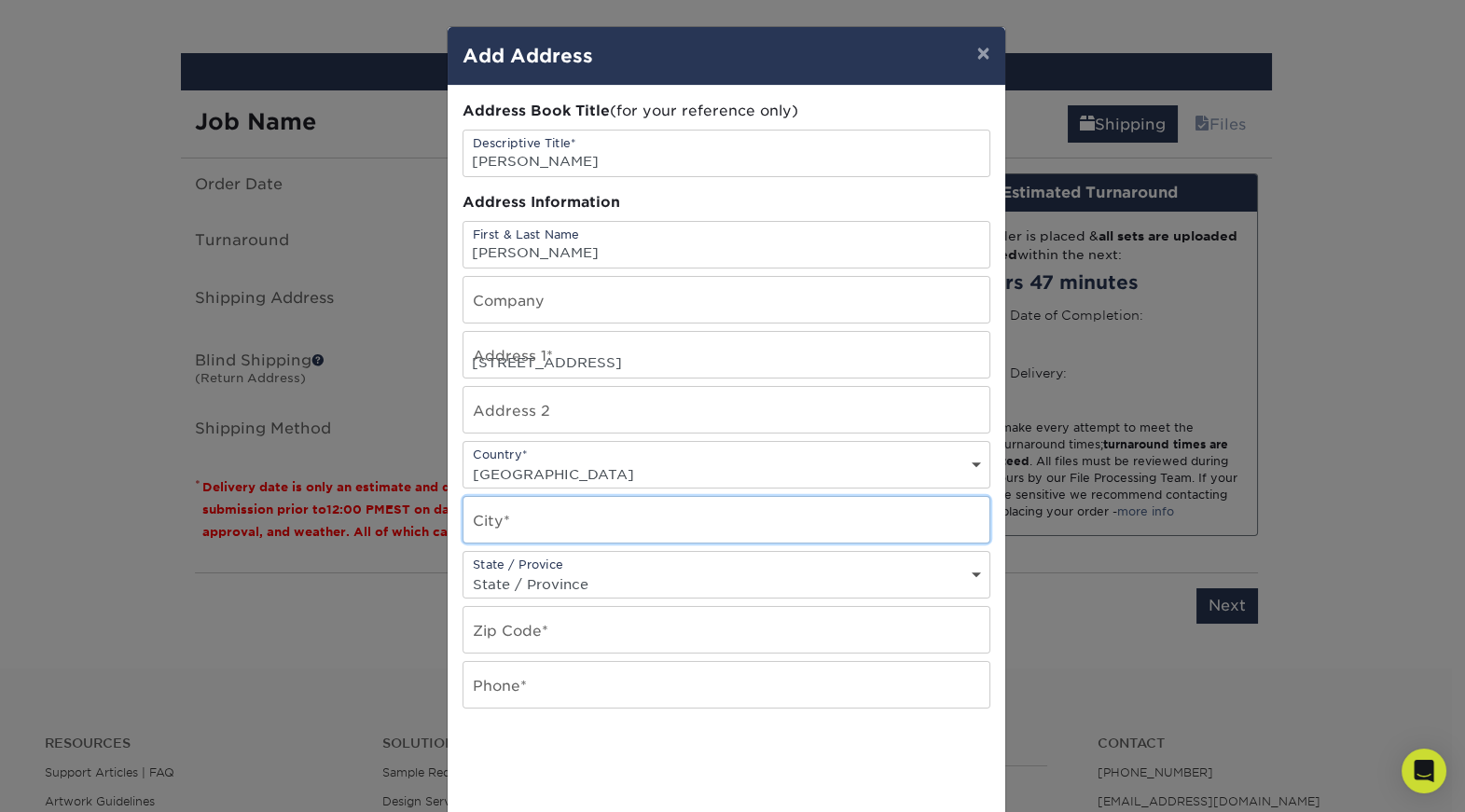
type input "EAST TAWAKONI"
select select "[GEOGRAPHIC_DATA]"
type input "75472-7181"
type input "9728784130"
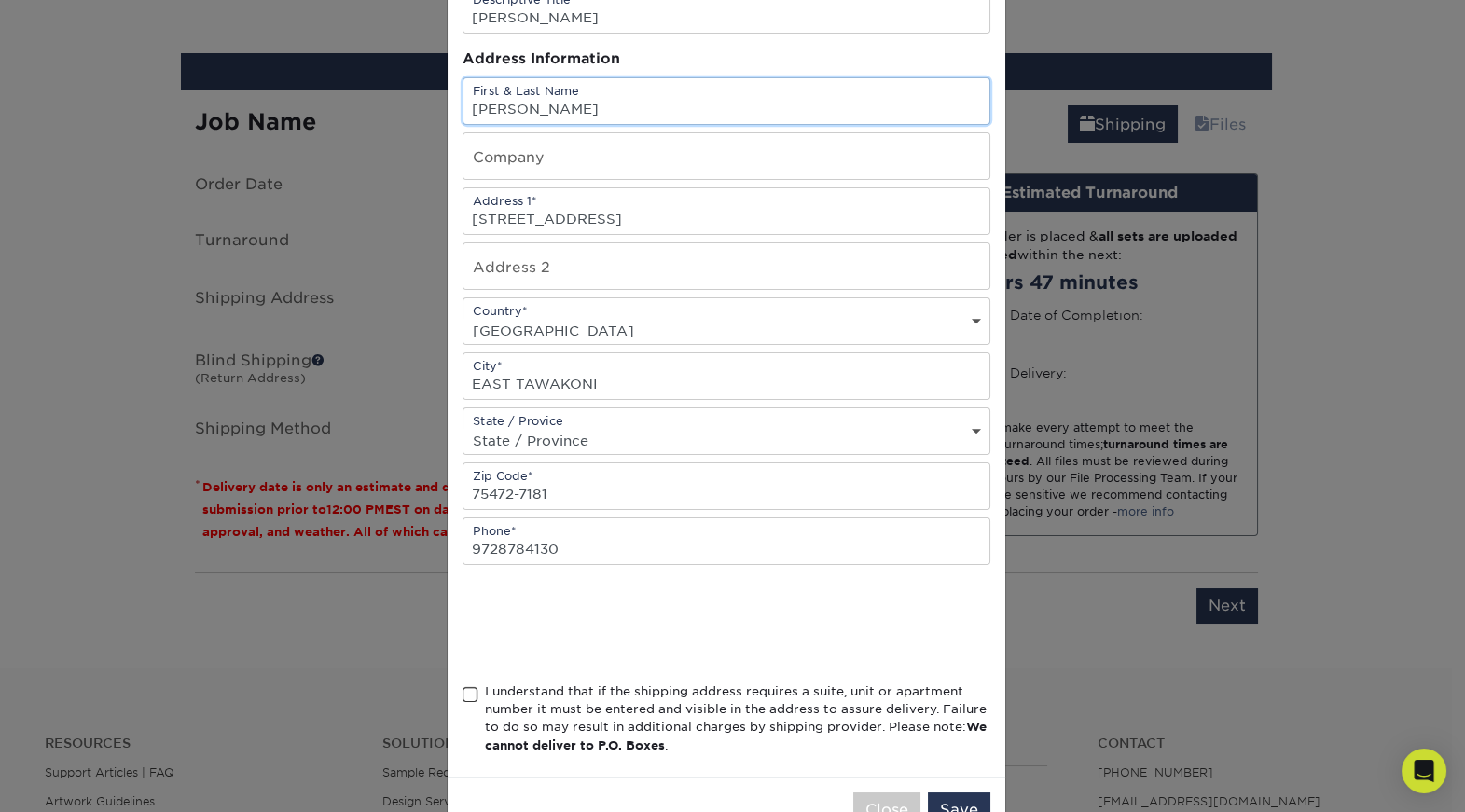
scroll to position [0, 0]
click at [462, 695] on span at bounding box center [470, 695] width 16 height 18
click at [0, 0] on input "I understand that if the shipping address requires a suite, unit or apartment n…" at bounding box center [0, 0] width 0 height 0
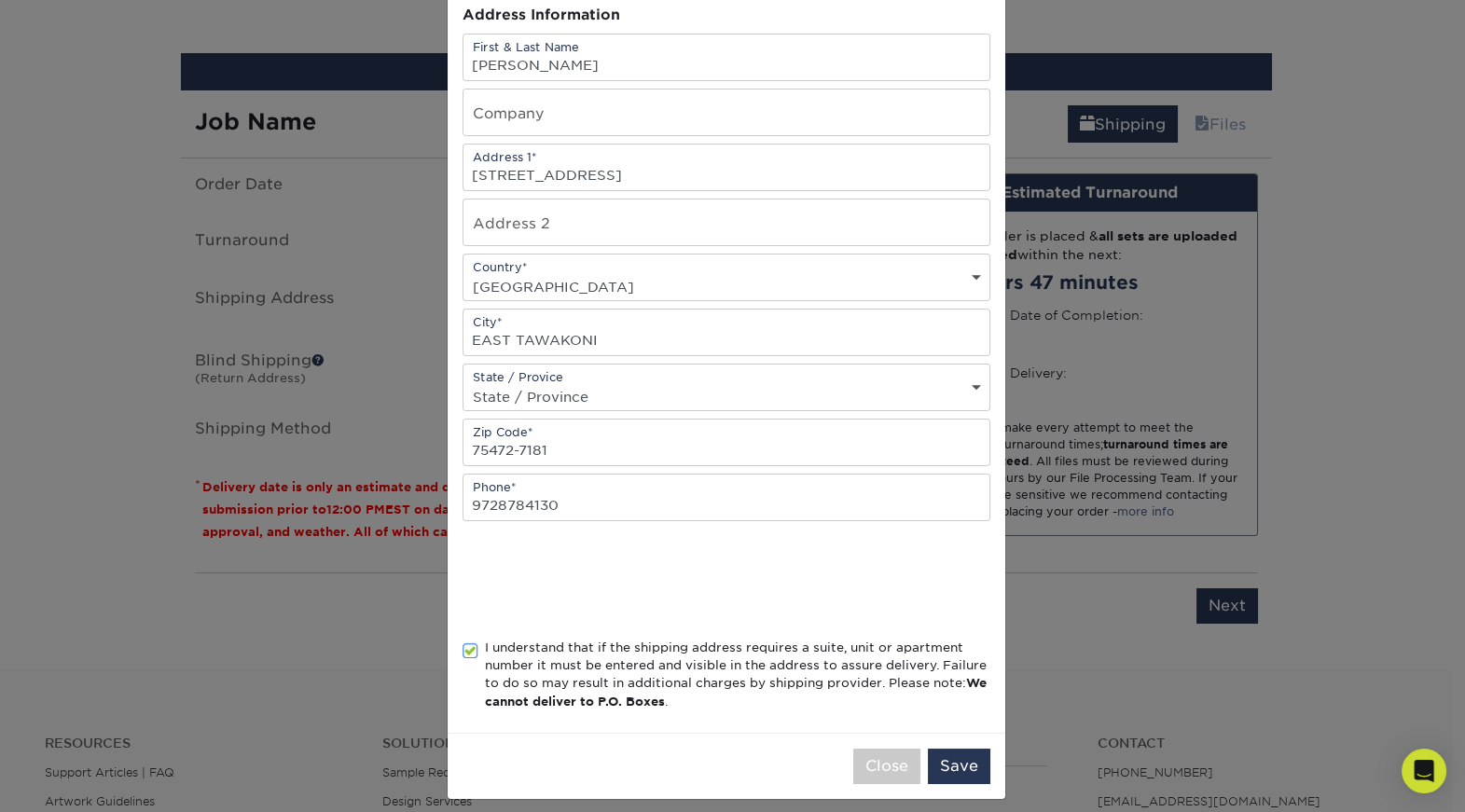
scroll to position [198, 0]
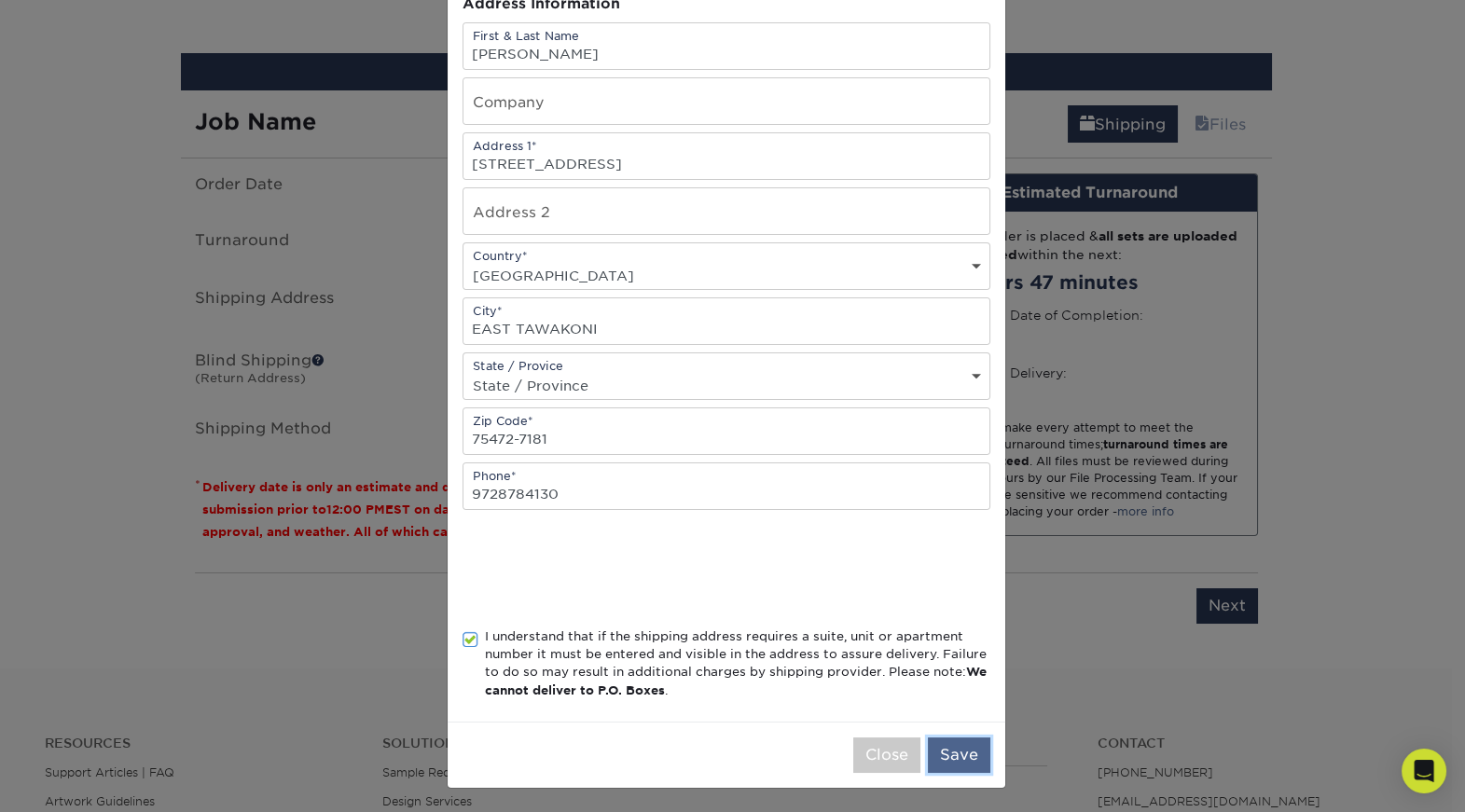
click at [952, 768] on button "Save" at bounding box center [958, 755] width 62 height 35
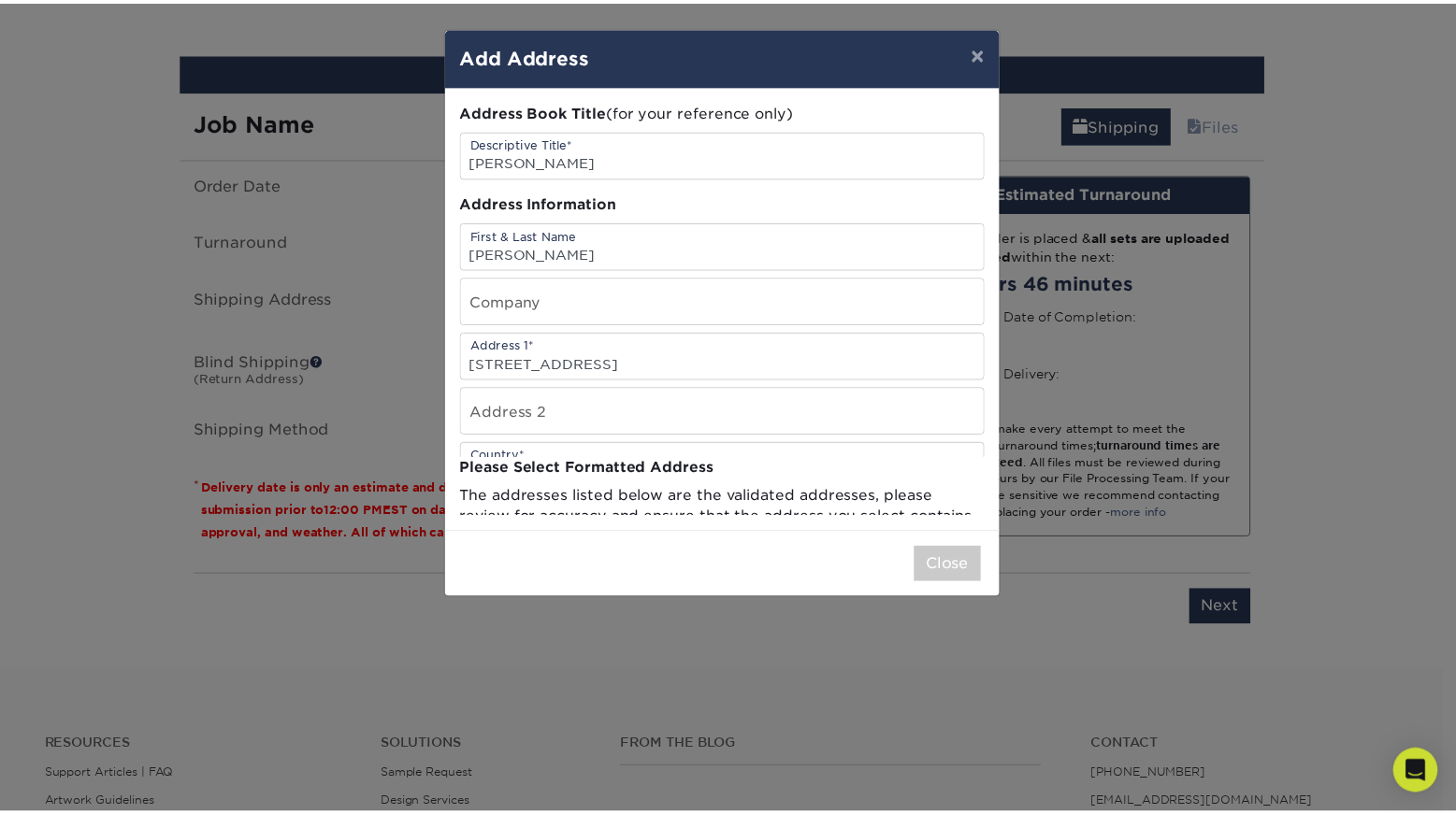
scroll to position [0, 0]
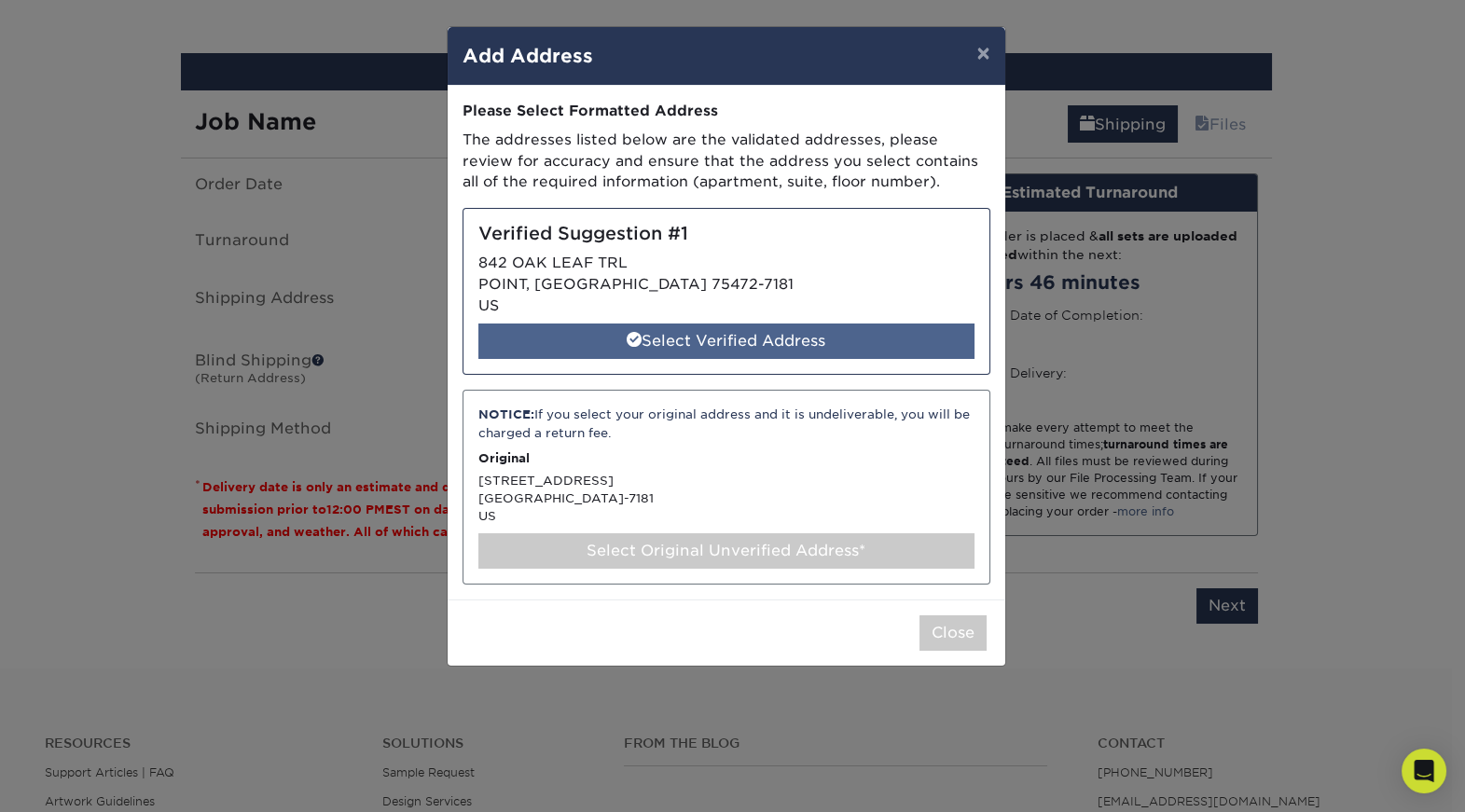
click at [810, 331] on div "Select Verified Address" at bounding box center [726, 341] width 496 height 35
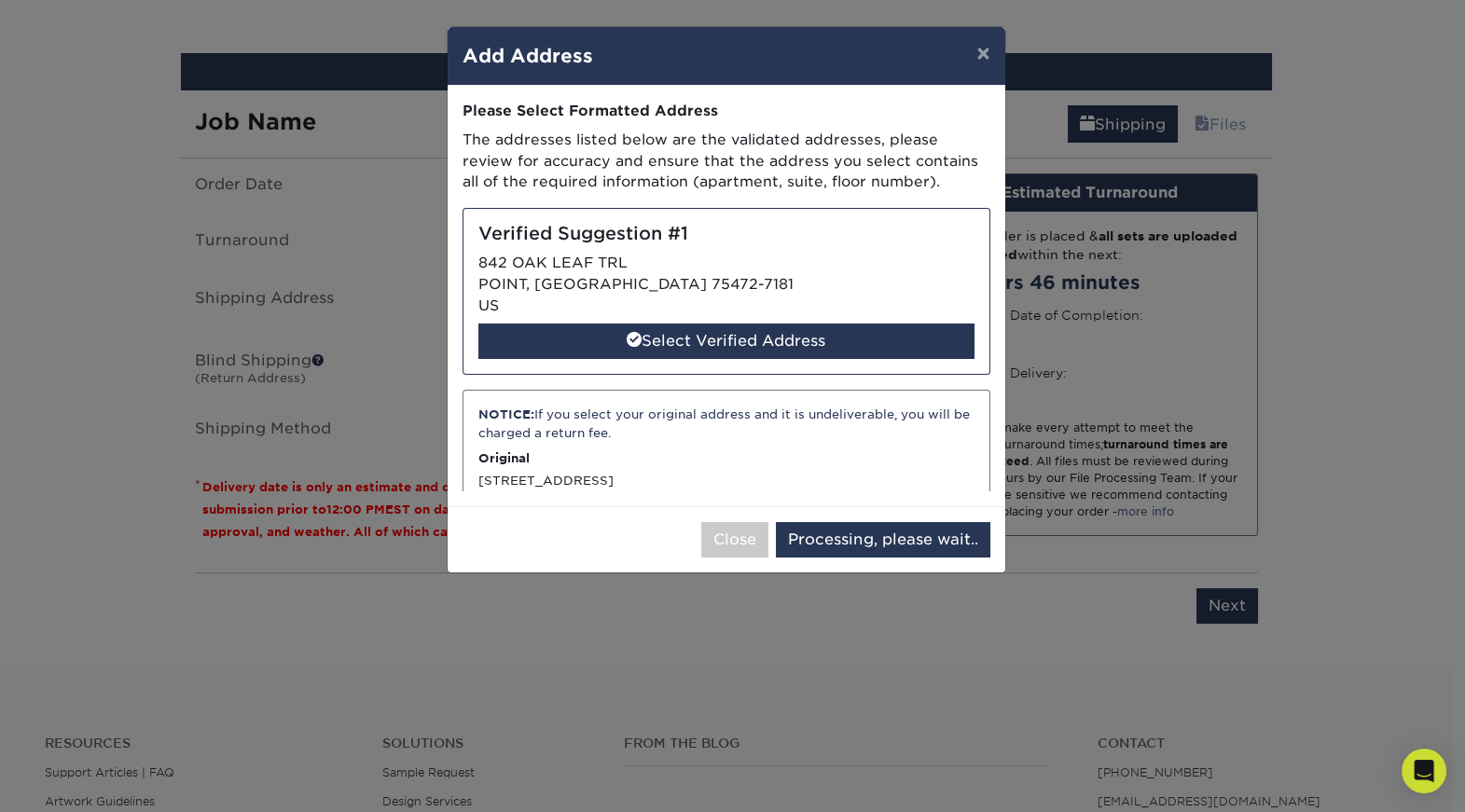
select select "286689"
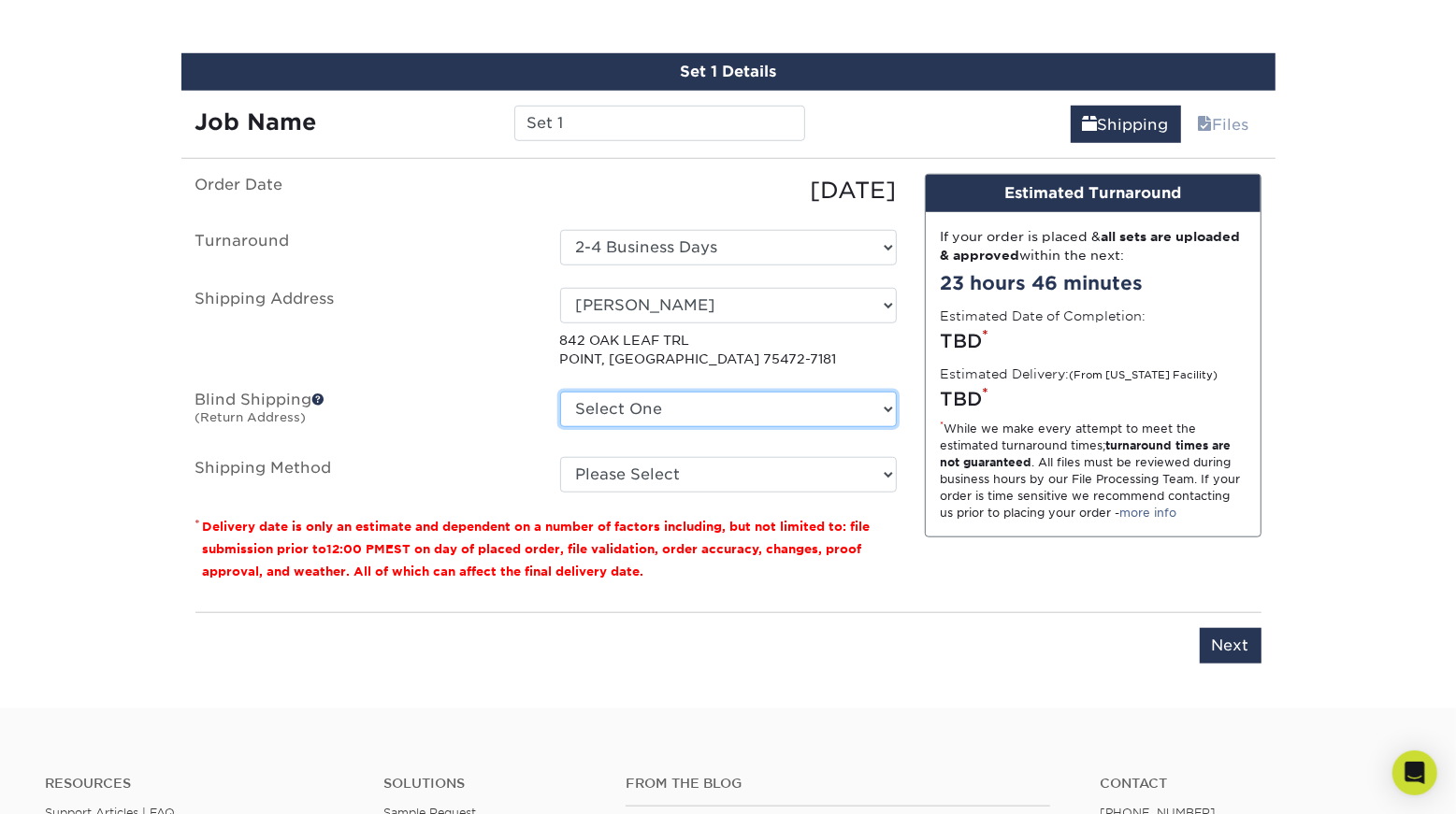
click at [633, 403] on select "Select One [STREET_ADDRESS][GEOGRAPHIC_DATA][PERSON_NAME][STREET_ADDRESS][GEOGR…" at bounding box center [728, 409] width 337 height 36
click at [707, 411] on select "Select One [STREET_ADDRESS][GEOGRAPHIC_DATA][PERSON_NAME][STREET_ADDRESS][GEOGR…" at bounding box center [728, 409] width 337 height 36
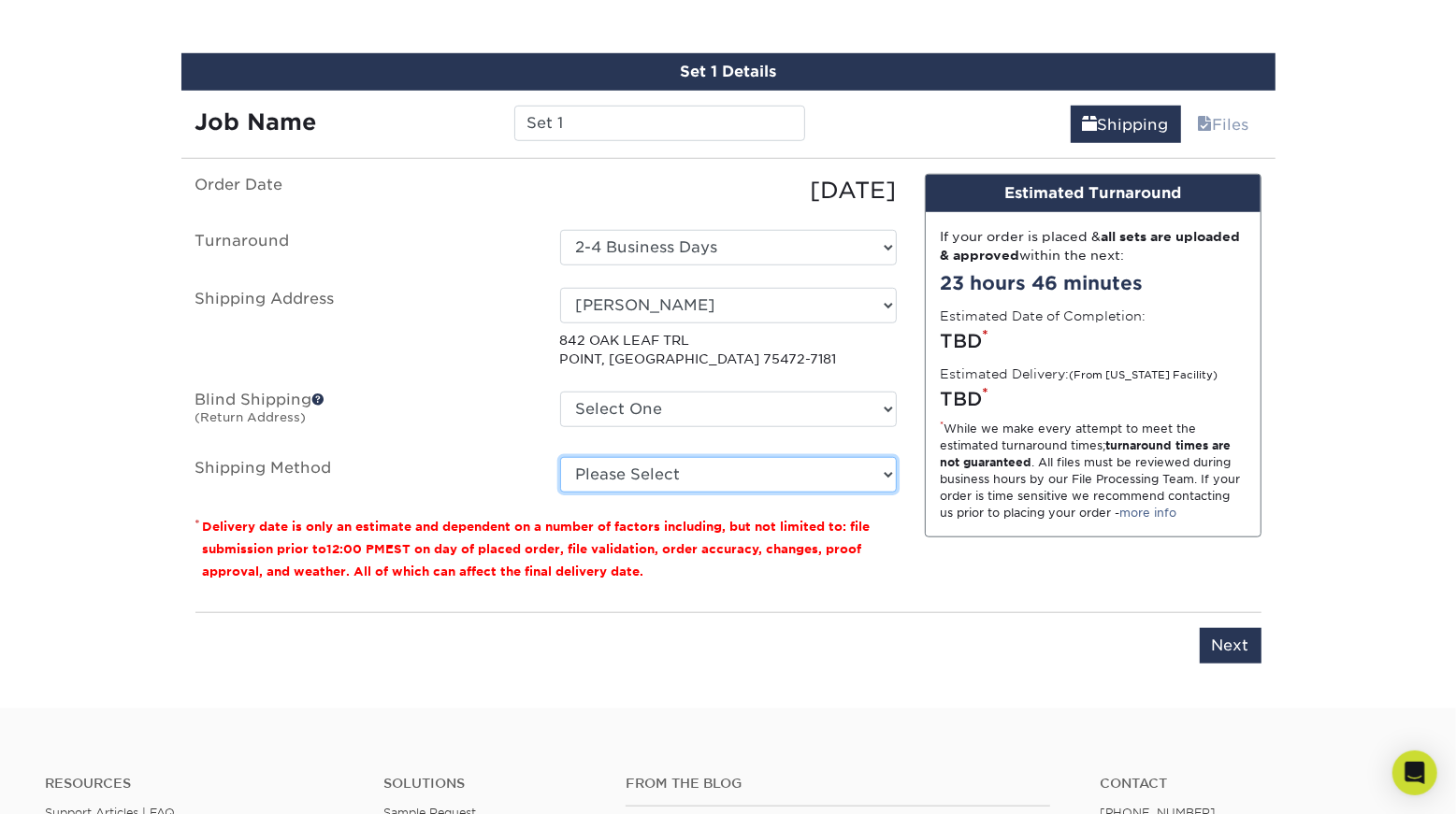
click at [662, 476] on select "Please Select Ground Shipping (+$7.84) 3 Day Shipping Service (+$26.67) 2 Day A…" at bounding box center [728, 475] width 337 height 36
select select "03"
click at [560, 457] on select "Please Select Ground Shipping (+$7.84) 3 Day Shipping Service (+$26.67) 2 Day A…" at bounding box center [728, 475] width 337 height 36
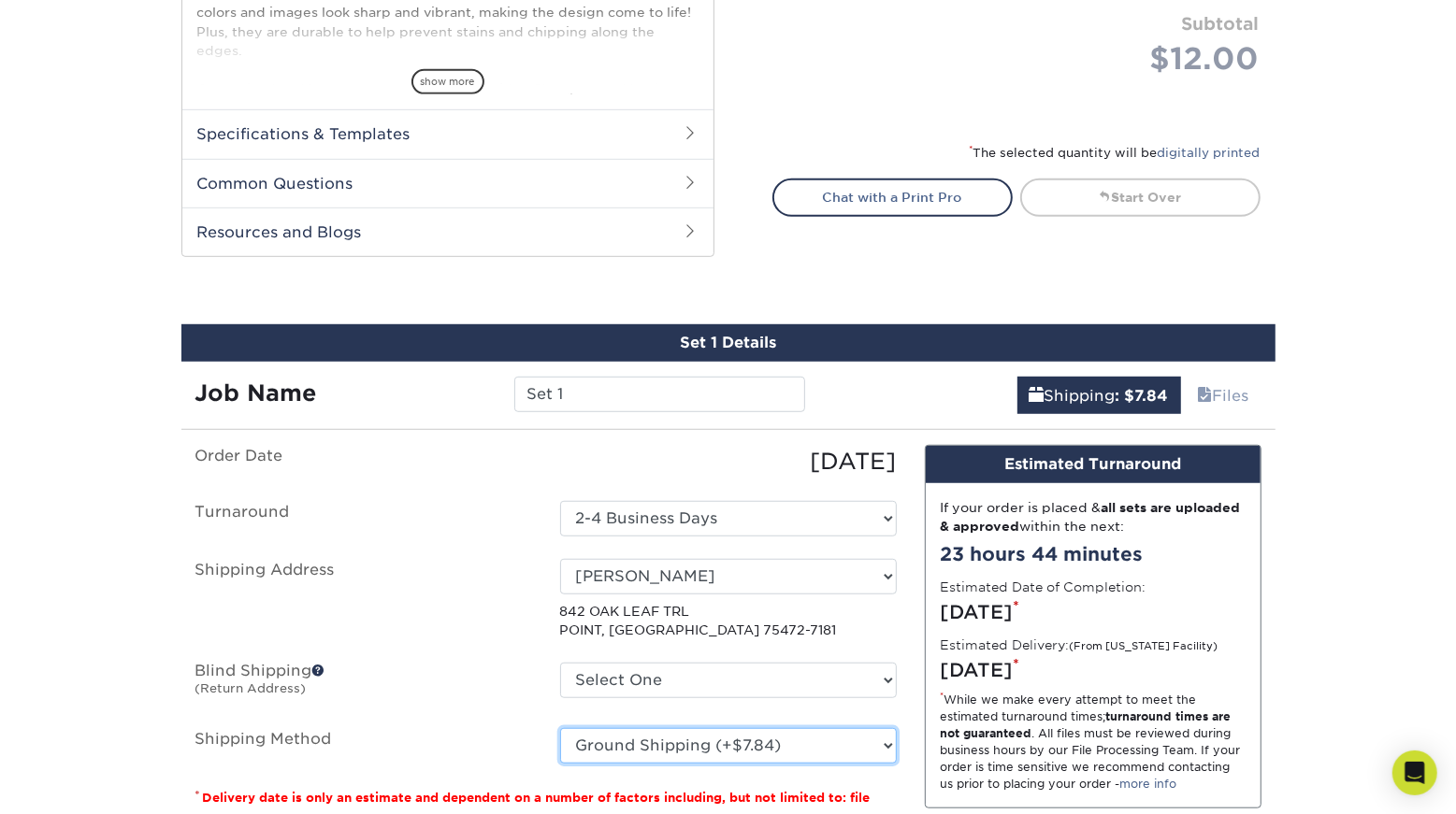
scroll to position [201, 0]
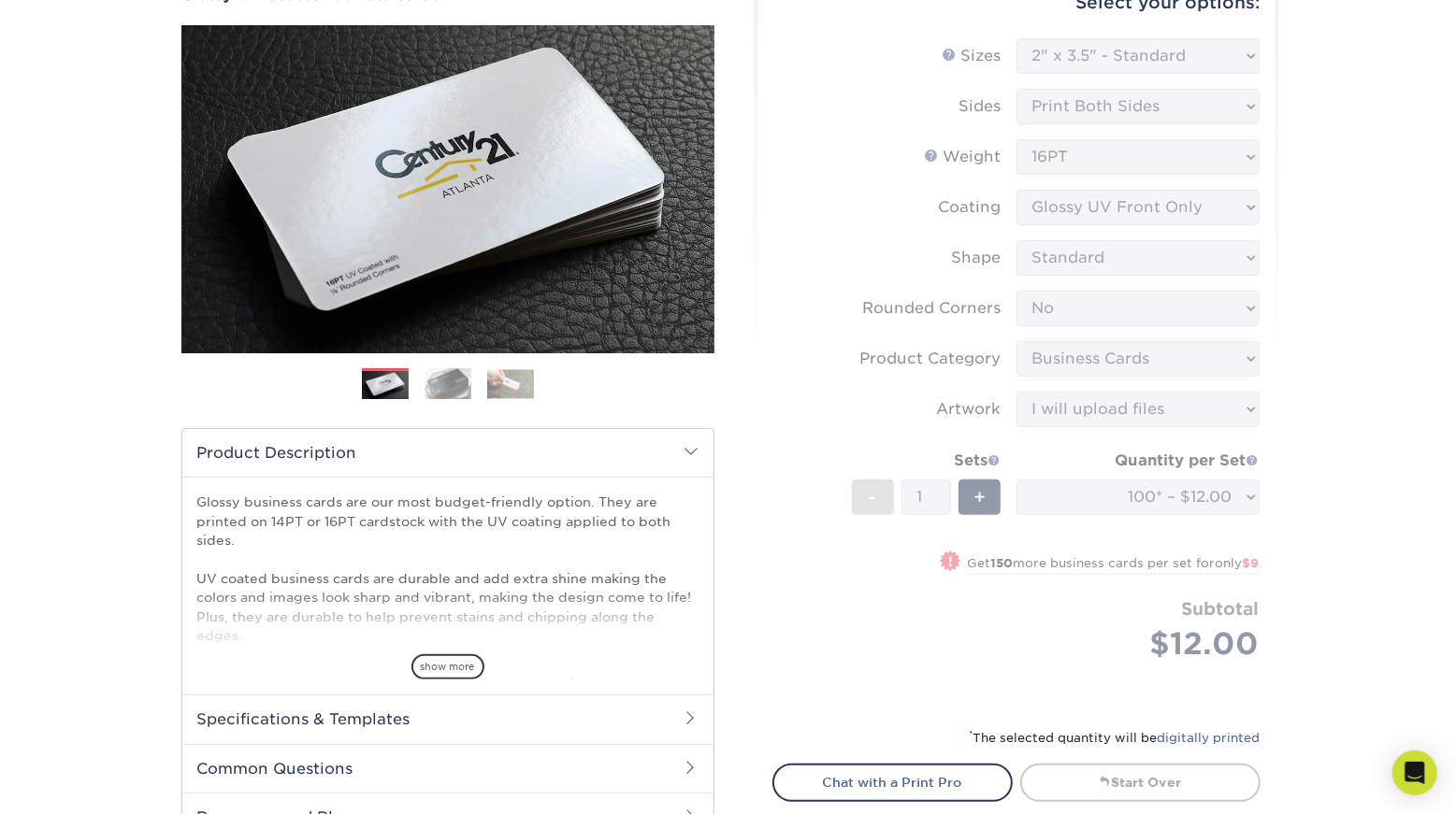
click at [876, 297] on form "Sizes Help Sizes Please Select 1.5" x 3.5" - Mini 1.75" x 3.5" - Mini 2" x 2" -…" at bounding box center [1016, 371] width 488 height 667
